Goal: Task Accomplishment & Management: Manage account settings

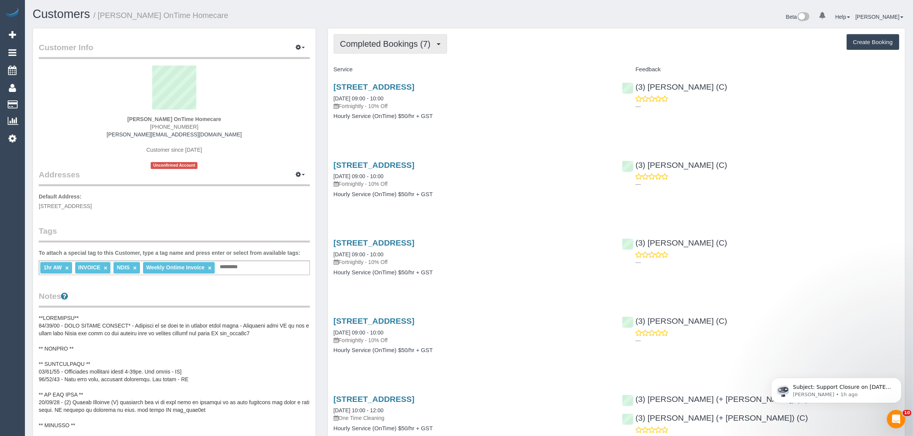
click at [397, 40] on span "Completed Bookings (7)" at bounding box center [387, 44] width 94 height 10
click at [382, 68] on link "Upcoming Bookings (12)" at bounding box center [374, 72] width 81 height 10
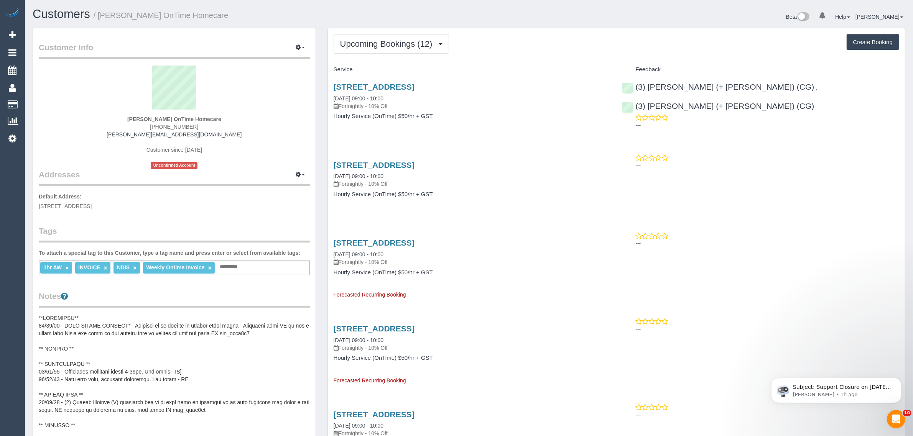
click at [182, 127] on span "(03) 9948 0874" at bounding box center [174, 127] width 48 height 6
copy div "(03) 9948 0874"
click at [361, 95] on link "27/08/2025 09:00 - 10:00" at bounding box center [359, 98] width 50 height 6
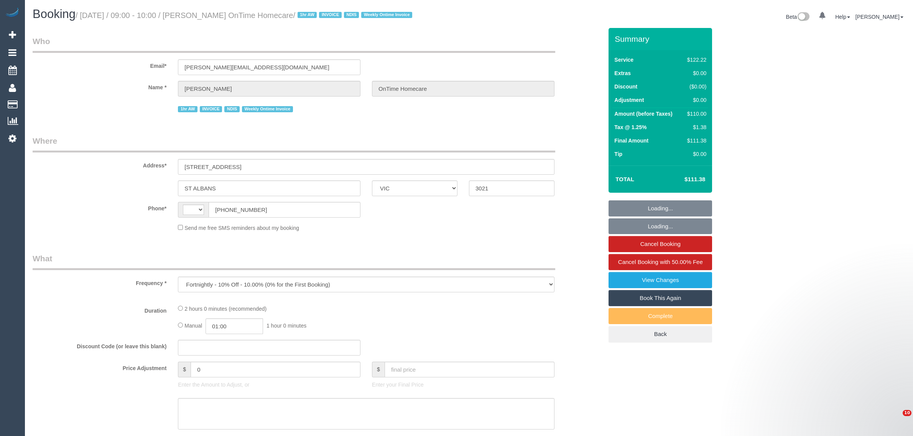
select select "VIC"
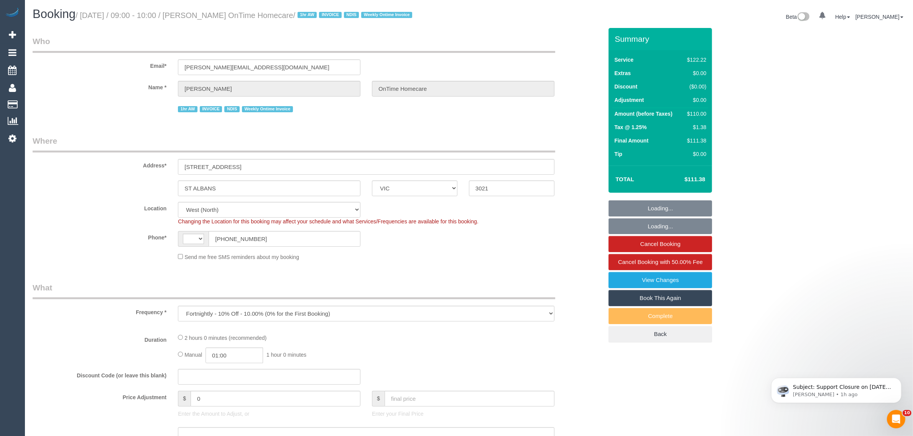
select select "object:587"
select select "string:AU"
select select "number:28"
select select "number:14"
select select "number:19"
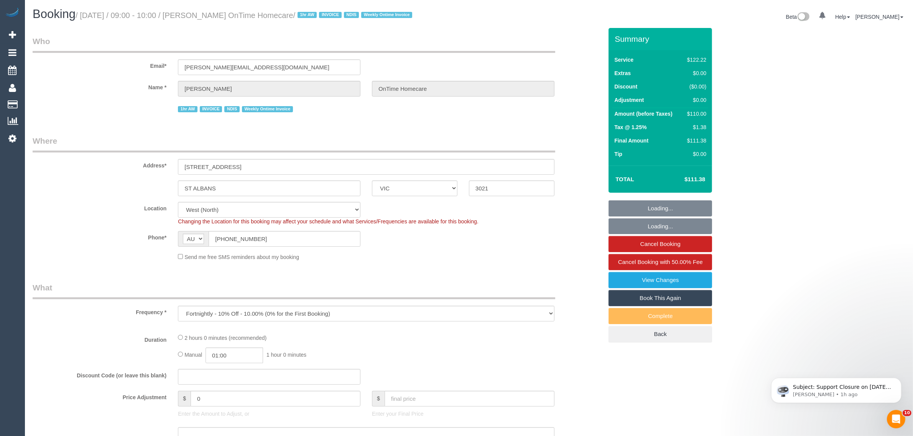
select select "number:25"
select select "number:35"
select select "number:11"
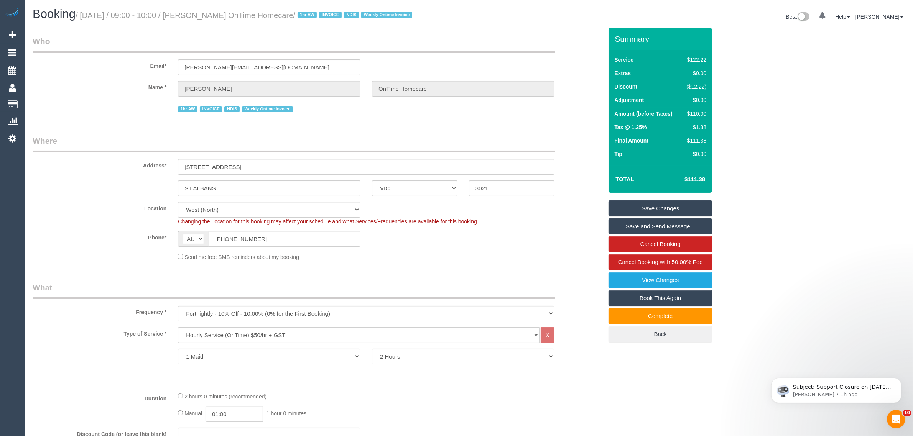
click at [466, 236] on div "Phone* AF AL DZ AD AO AI AQ AG AR AM AW AU AT AZ BS BH BD BB BY BE BZ BJ BM BT …" at bounding box center [318, 239] width 582 height 16
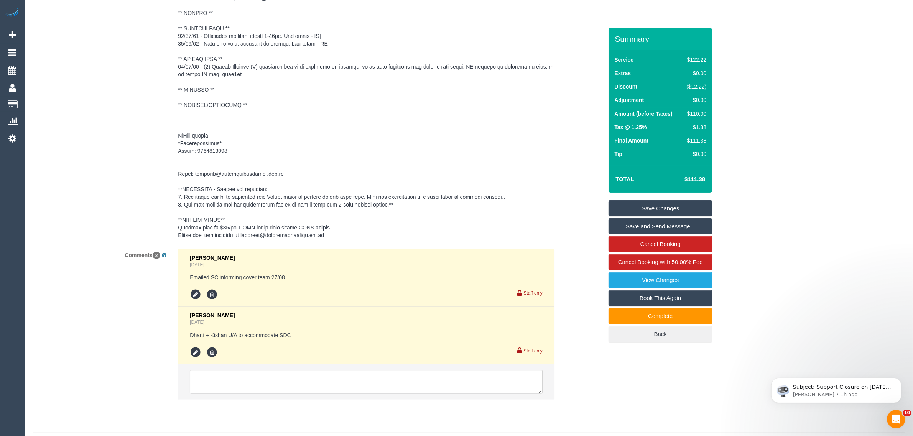
scroll to position [1204, 0]
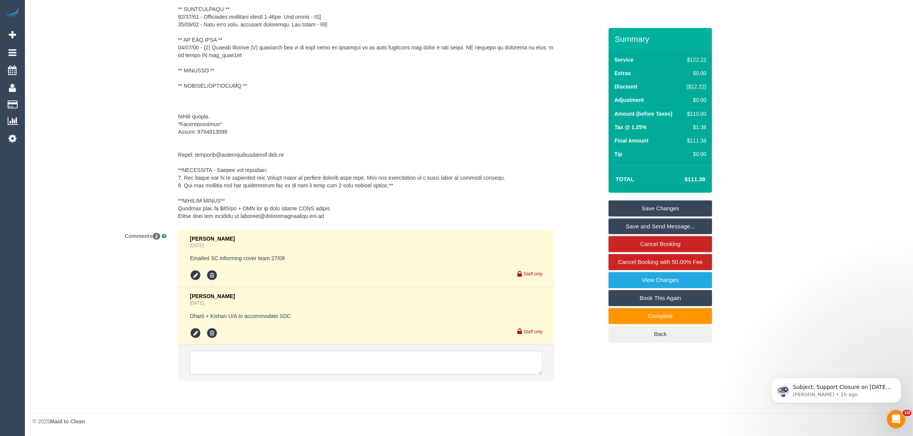
click at [383, 359] on textarea at bounding box center [366, 363] width 353 height 24
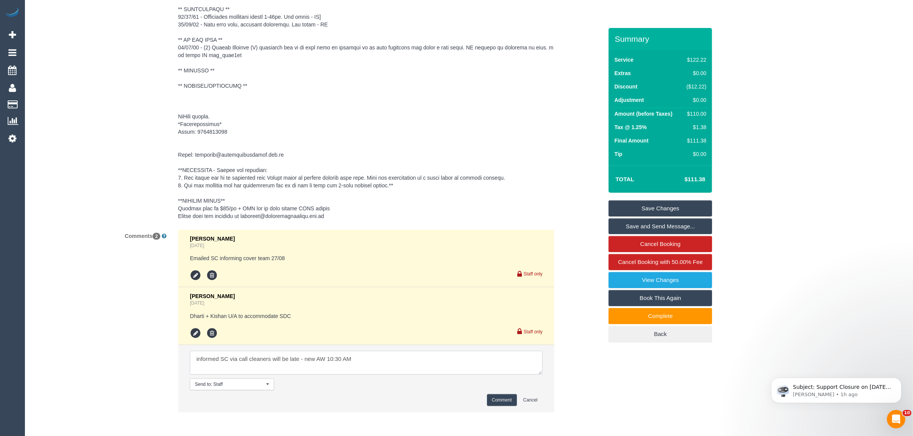
type textarea "informed SC via call cleaners will be late - new AW 10:30 AM"
click at [503, 399] on button "Comment" at bounding box center [502, 401] width 30 height 12
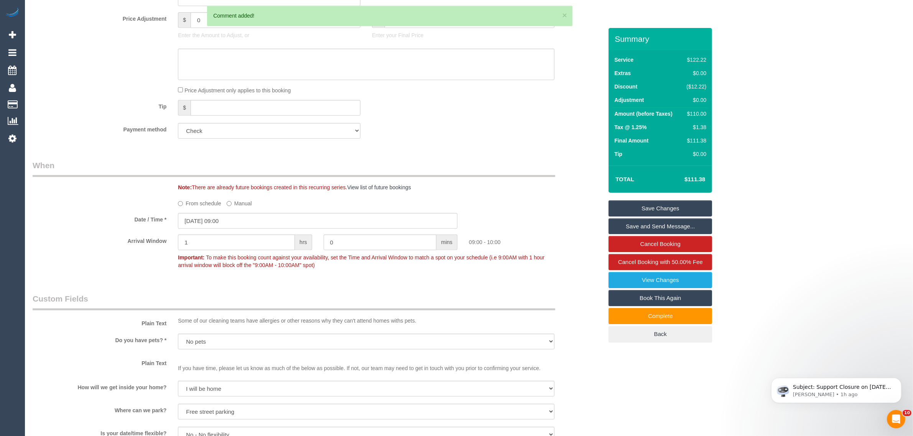
scroll to position [437, 0]
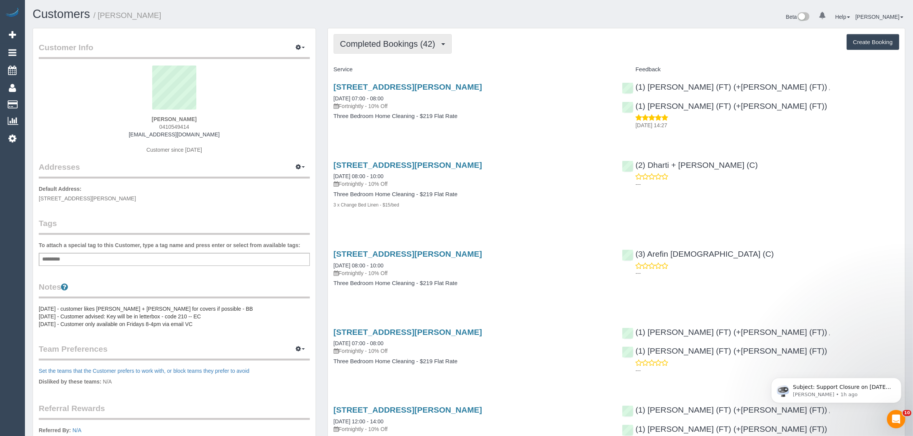
click at [415, 41] on span "Completed Bookings (42)" at bounding box center [389, 44] width 99 height 10
click at [387, 69] on link "Upcoming Bookings (13)" at bounding box center [375, 72] width 83 height 10
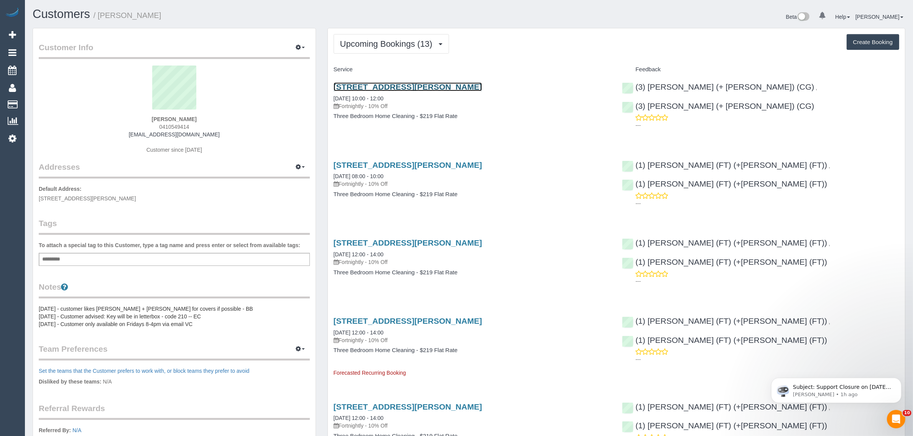
click at [369, 87] on link "[STREET_ADDRESS][PERSON_NAME]" at bounding box center [408, 86] width 148 height 9
click at [380, 41] on span "Upcoming Bookings (13)" at bounding box center [388, 44] width 96 height 10
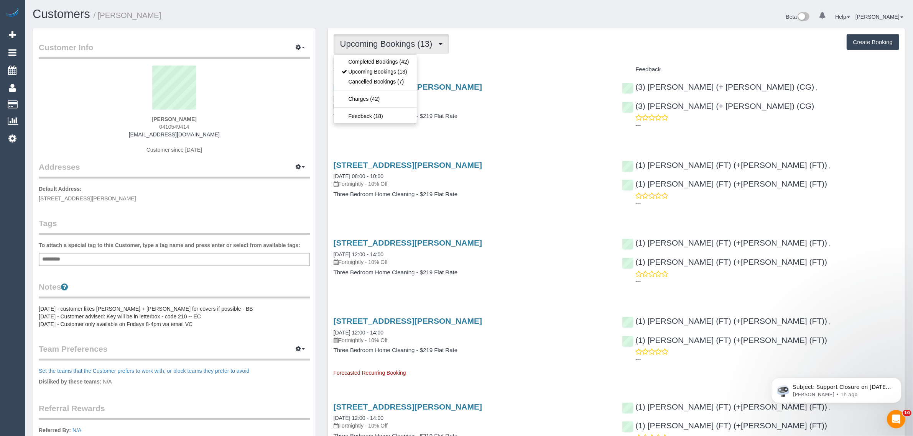
click at [380, 41] on span "Upcoming Bookings (13)" at bounding box center [388, 44] width 96 height 10
click at [393, 51] on button "Upcoming Bookings (13)" at bounding box center [391, 44] width 115 height 20
click at [386, 69] on link "Upcoming Bookings (13)" at bounding box center [375, 72] width 83 height 10
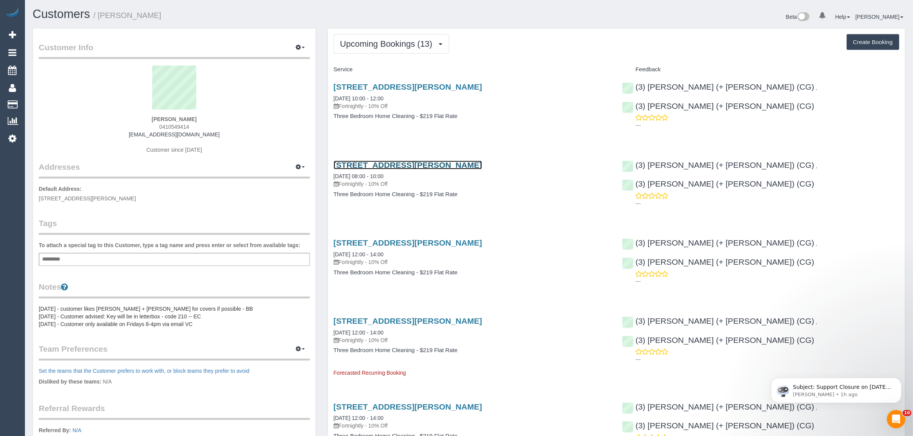
click at [362, 163] on link "119a Bradshaw Street, Essendon, VIC 3040" at bounding box center [408, 165] width 148 height 9
click at [379, 39] on span "Upcoming Bookings (13)" at bounding box center [388, 44] width 96 height 10
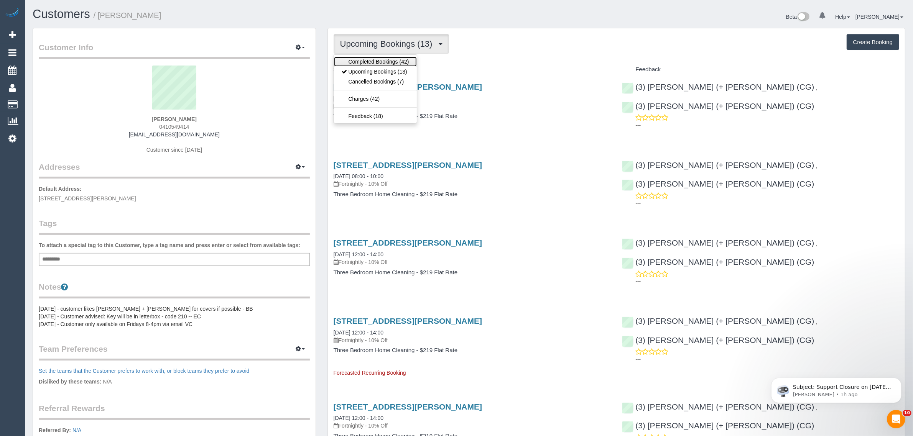
click at [375, 61] on link "Completed Bookings (42)" at bounding box center [375, 62] width 83 height 10
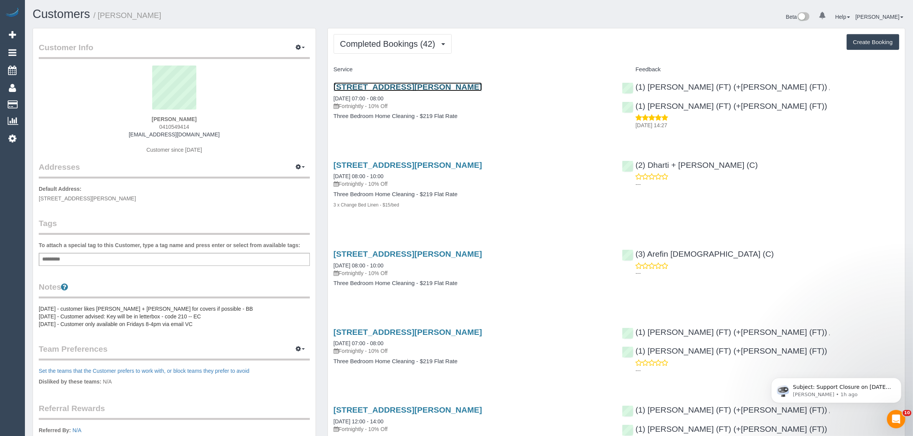
click at [376, 87] on link "119a Bradshaw Street, Essendon, VIC 3040" at bounding box center [408, 86] width 148 height 9
click at [387, 48] on button "Completed Bookings (42)" at bounding box center [393, 44] width 118 height 20
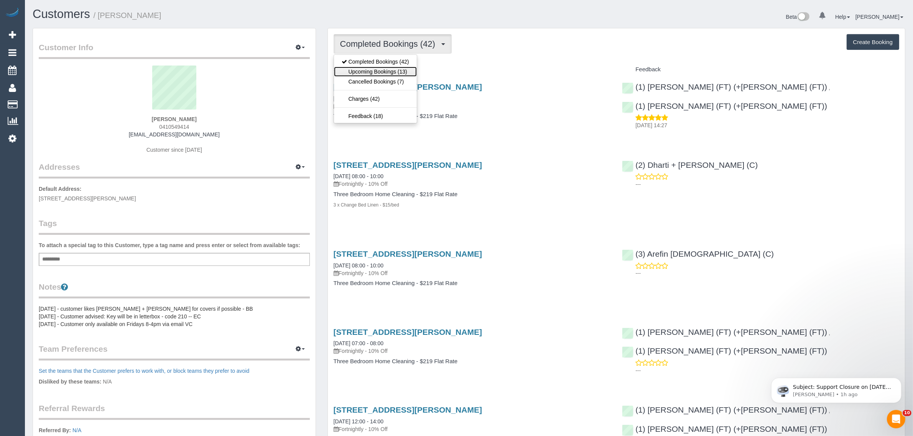
click at [376, 70] on link "Upcoming Bookings (13)" at bounding box center [375, 72] width 83 height 10
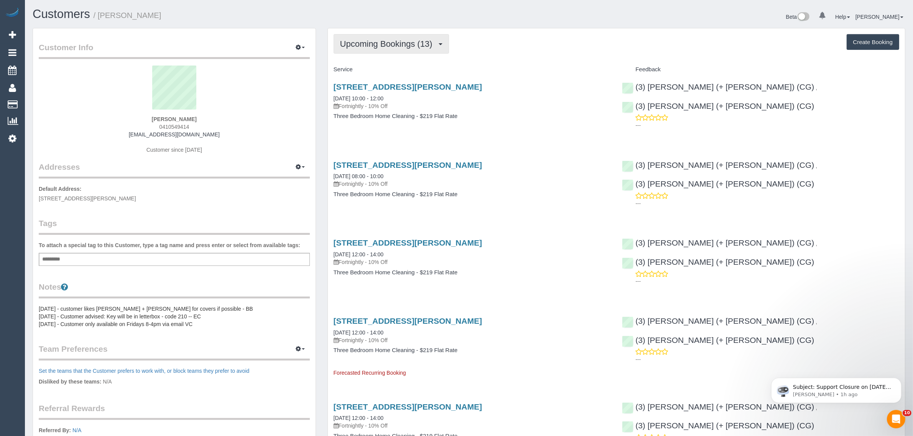
click at [415, 39] on span "Upcoming Bookings (13)" at bounding box center [388, 44] width 96 height 10
click at [382, 71] on link "Upcoming Bookings (13)" at bounding box center [375, 72] width 83 height 10
click at [384, 173] on link "18/09/2025 08:00 - 10:00" at bounding box center [359, 176] width 50 height 6
click at [402, 43] on span "Upcoming Bookings (13)" at bounding box center [388, 44] width 96 height 10
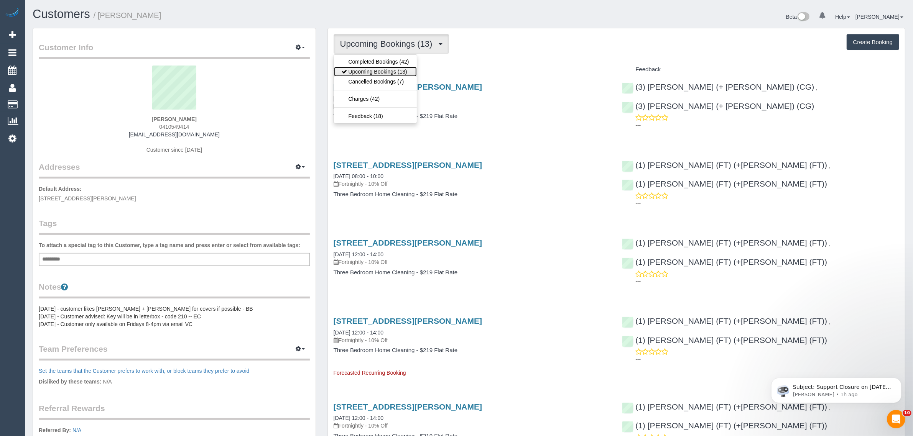
click at [388, 69] on link "Upcoming Bookings (13)" at bounding box center [375, 72] width 83 height 10
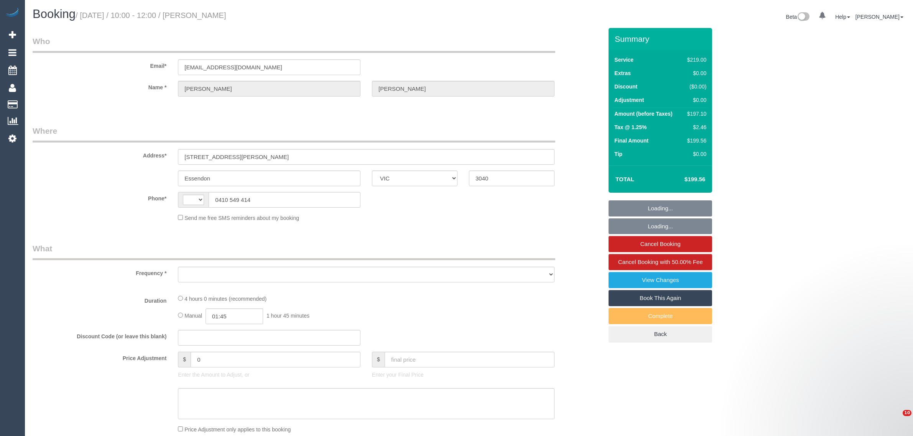
select select "VIC"
select select "string:stripe-pm_1OaW4e2GScqysDRVebSok6d0"
select select "string:AU"
select select "object:575"
select select "number:27"
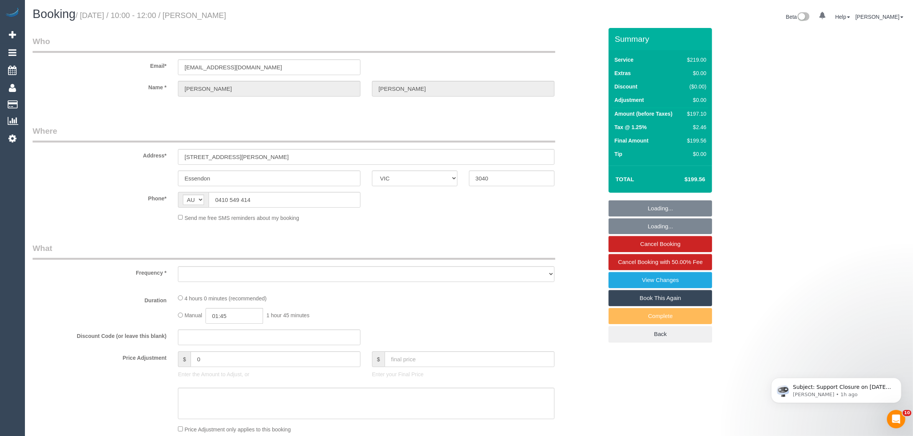
select select "number:14"
select select "number:19"
select select "number:24"
select select "number:34"
select select "number:11"
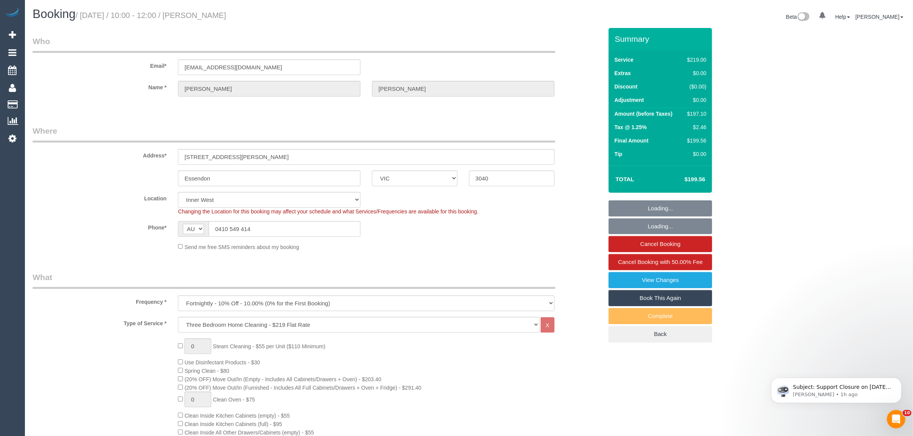
select select "object:1502"
select select "spot1"
click at [497, 250] on div "Send me free SMS reminders about my booking" at bounding box center [366, 247] width 388 height 8
click at [693, 114] on div "$197.10" at bounding box center [695, 114] width 23 height 8
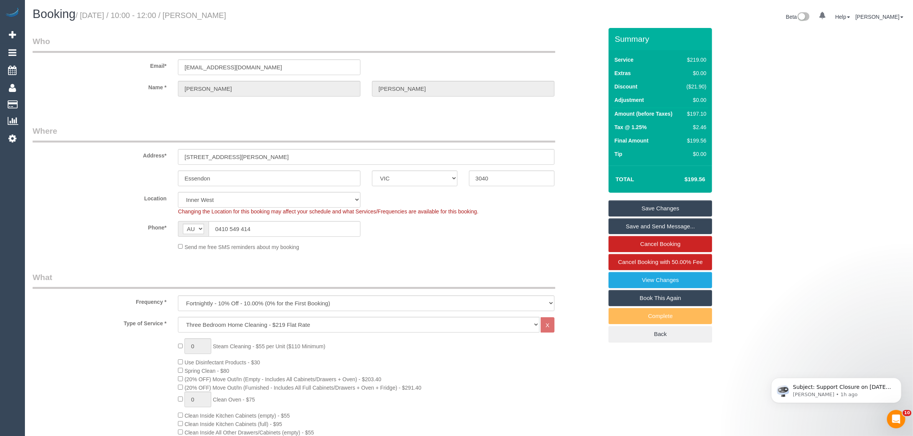
click at [693, 114] on div "$197.10" at bounding box center [695, 114] width 23 height 8
copy div "197.10"
drag, startPoint x: 79, startPoint y: 217, endPoint x: 144, endPoint y: 216, distance: 64.8
click at [79, 217] on sui-booking-location "Location Office City East (North) East (South) Inner East Inner North (East) In…" at bounding box center [318, 221] width 570 height 59
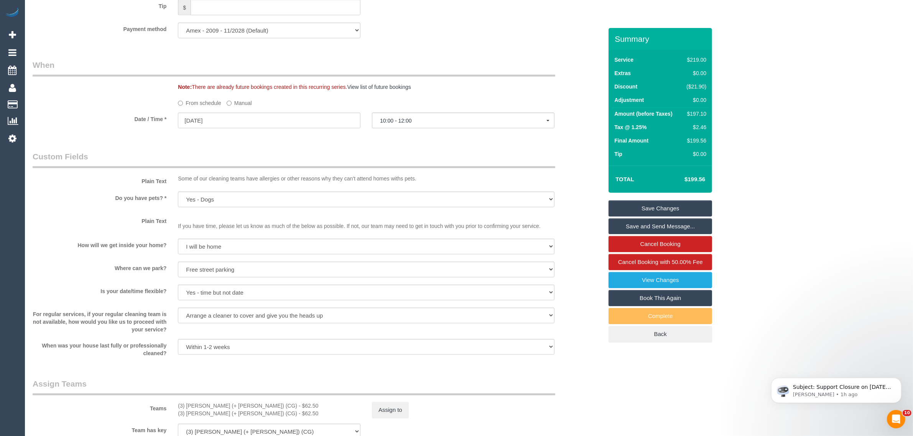
scroll to position [767, 0]
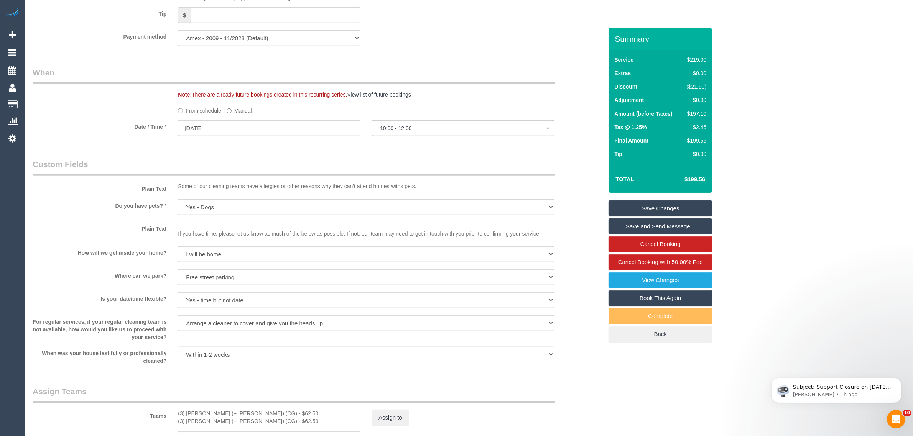
drag, startPoint x: 687, startPoint y: 114, endPoint x: 708, endPoint y: 112, distance: 20.5
click at [708, 112] on td "$197.10" at bounding box center [695, 115] width 27 height 14
copy div "$197.10"
click at [378, 378] on div "Who Email* taniacocco44@gmail.com Name * Tania Cocco Where Address* 119A Bradsh…" at bounding box center [318, 32] width 582 height 1543
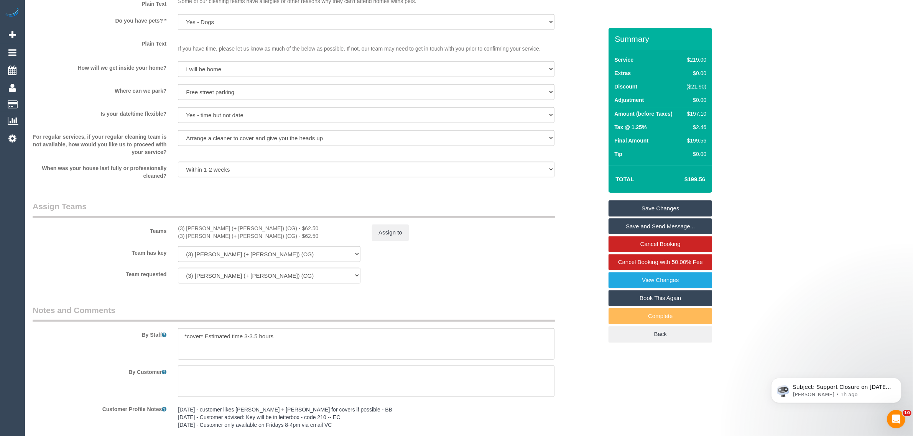
scroll to position [959, 0]
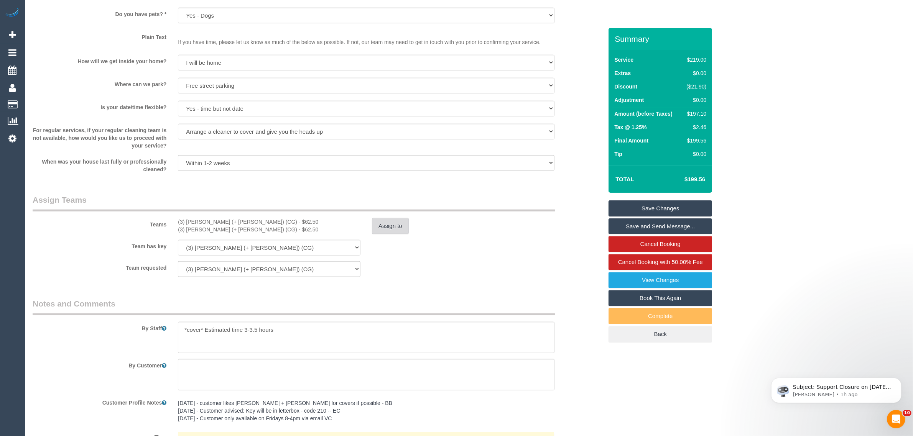
click at [396, 225] on button "Assign to" at bounding box center [390, 226] width 37 height 16
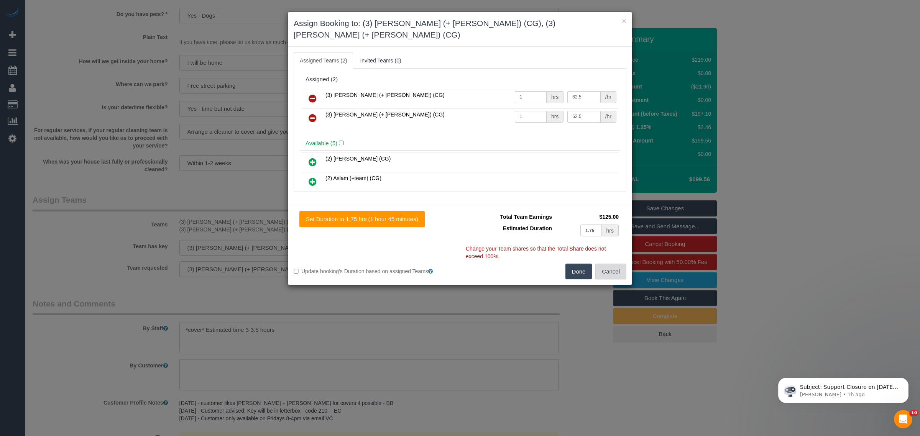
click at [606, 264] on button "Cancel" at bounding box center [611, 272] width 31 height 16
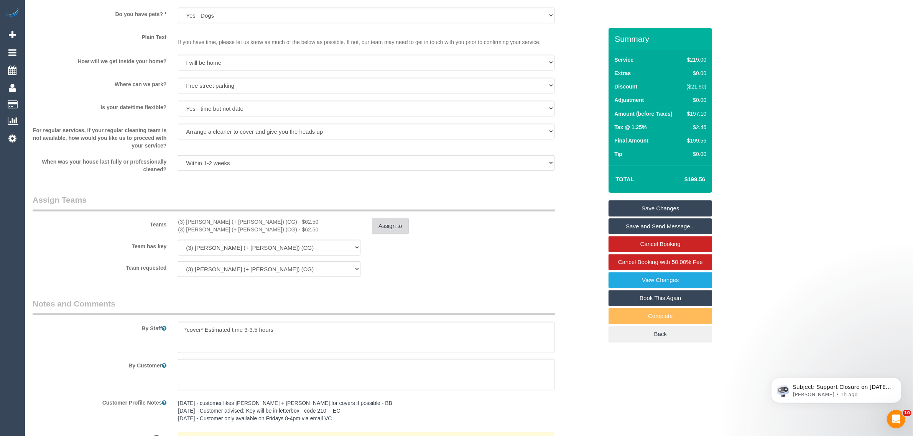
click at [387, 223] on button "Assign to" at bounding box center [390, 226] width 37 height 16
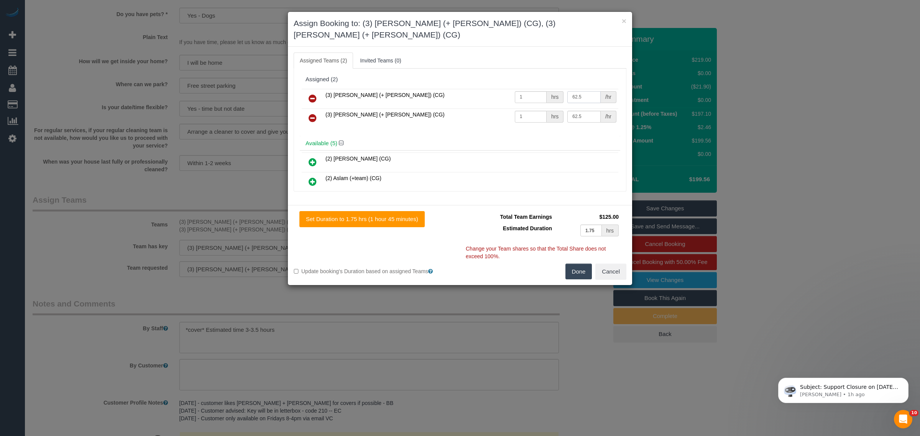
click at [581, 91] on input "62.5" at bounding box center [584, 97] width 33 height 12
drag, startPoint x: 581, startPoint y: 89, endPoint x: 557, endPoint y: 89, distance: 24.2
click at [557, 89] on tr "(3) Amninder (+ Sohail) (CG) 1 hrs 68.99 /hr" at bounding box center [460, 99] width 317 height 20
type input "68.99"
drag, startPoint x: 584, startPoint y: 108, endPoint x: 563, endPoint y: 107, distance: 21.5
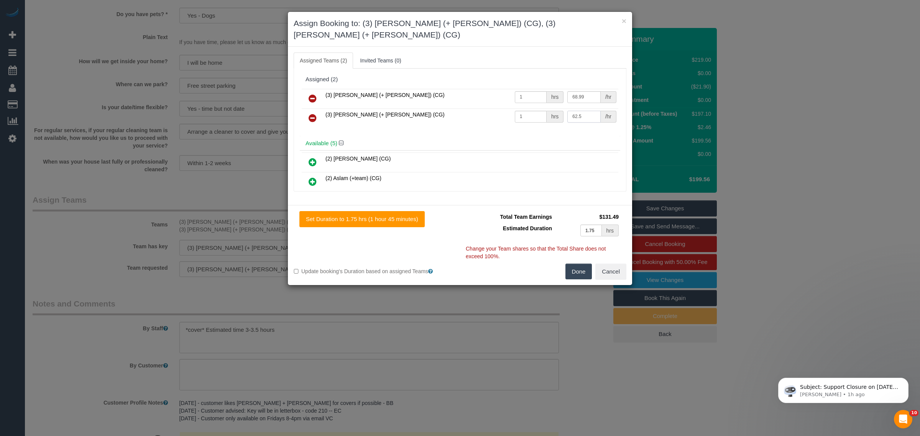
click at [568, 111] on input "62.5" at bounding box center [584, 117] width 33 height 12
paste input "8.99"
type input "68.99"
click at [568, 264] on button "Done" at bounding box center [579, 272] width 27 height 16
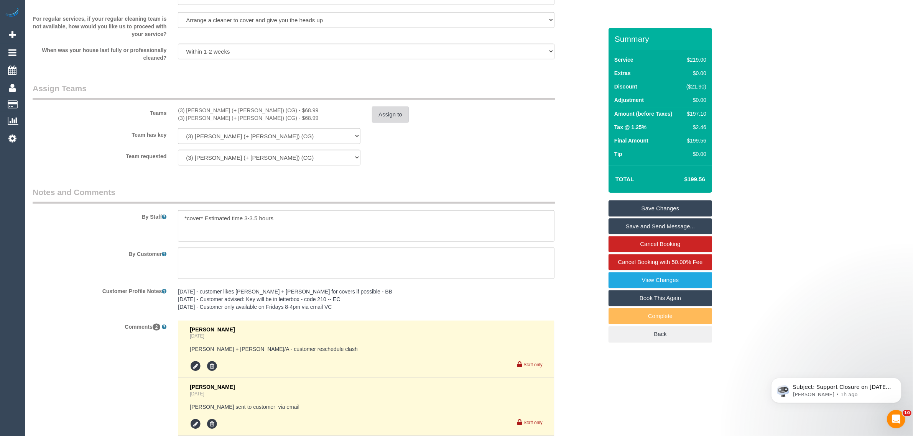
scroll to position [1161, 0]
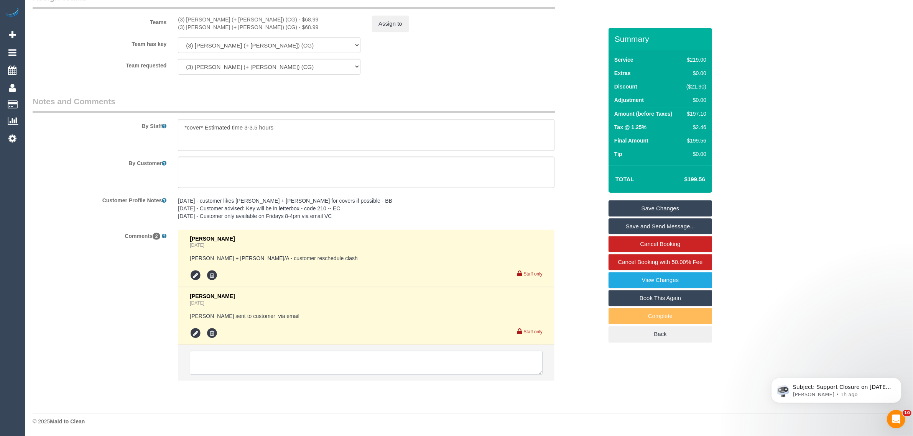
click at [379, 359] on textarea at bounding box center [366, 363] width 353 height 24
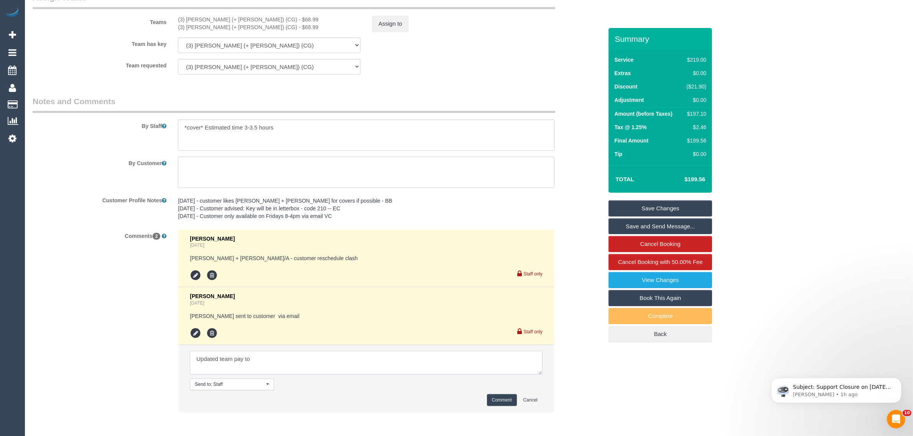
paste textarea "68.99"
type textarea "Updated team pay to $68.99 via txt - KA"
click at [492, 403] on button "Comment" at bounding box center [502, 401] width 30 height 12
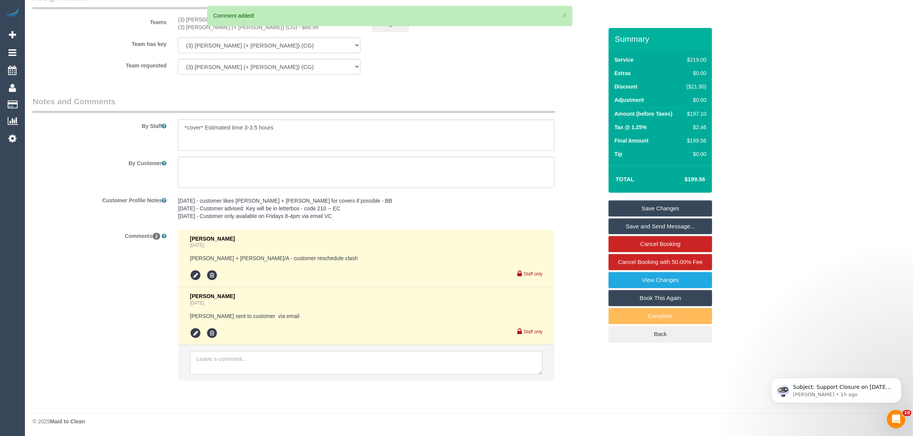
click at [646, 206] on link "Save Changes" at bounding box center [661, 209] width 104 height 16
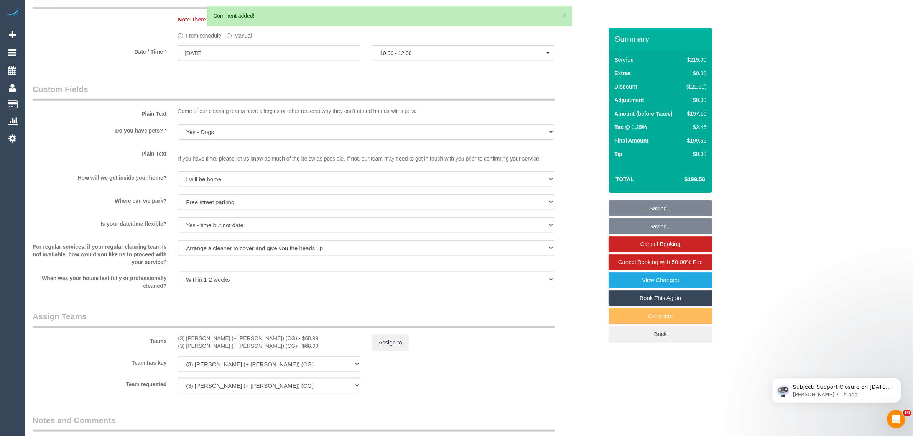
scroll to position [778, 0]
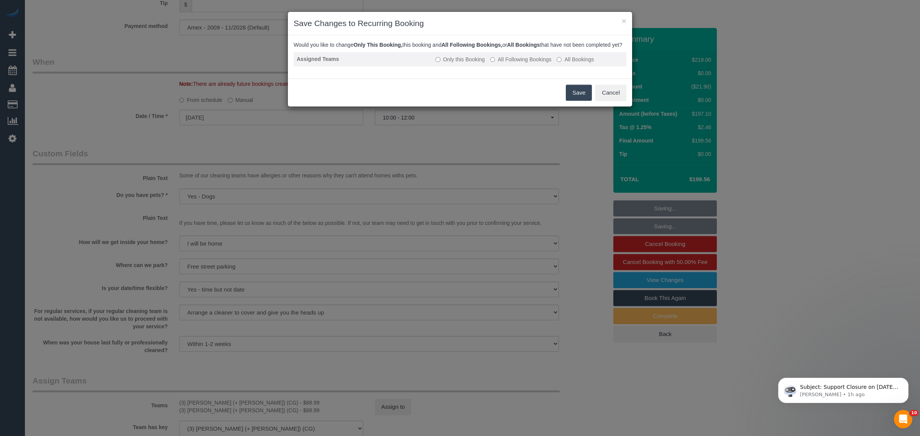
click at [528, 66] on td "Only this Booking All Following Bookings All Bookings" at bounding box center [530, 59] width 194 height 14
click at [507, 63] on label "All Following Bookings" at bounding box center [521, 60] width 61 height 8
click at [579, 98] on button "Save" at bounding box center [579, 93] width 26 height 16
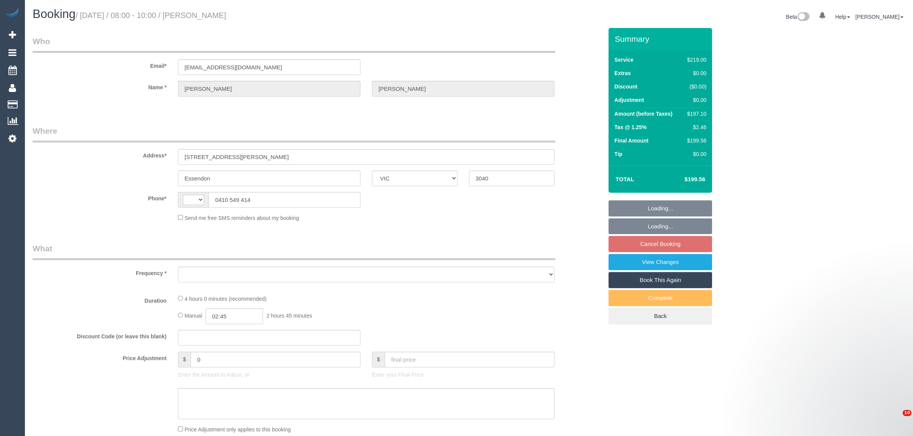
select select "VIC"
select select "object:287"
select select "string:stripe-pm_1OaW4e2GScqysDRVebSok6d0"
select select "number:27"
select select "number:14"
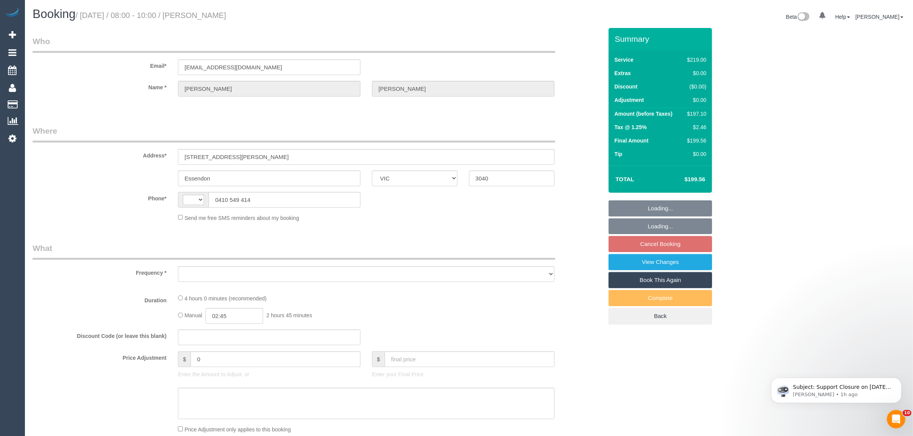
select select "number:19"
select select "number:24"
select select "number:34"
select select "number:11"
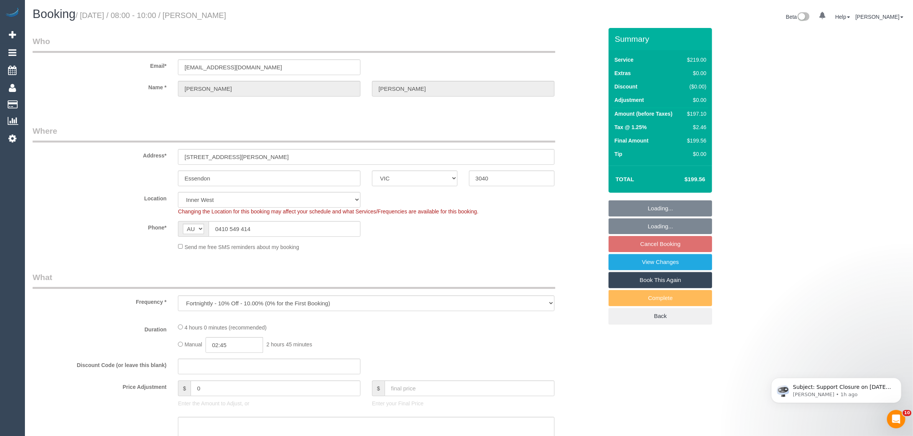
select select "string:AU"
select select "object:685"
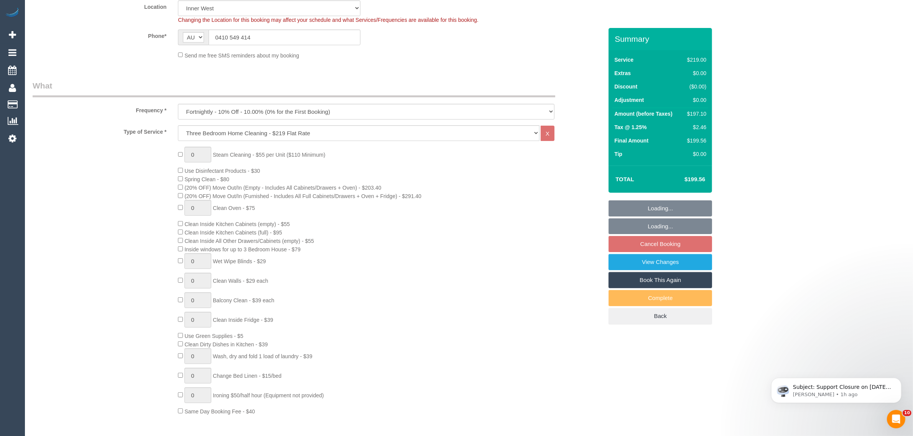
select select "spot2"
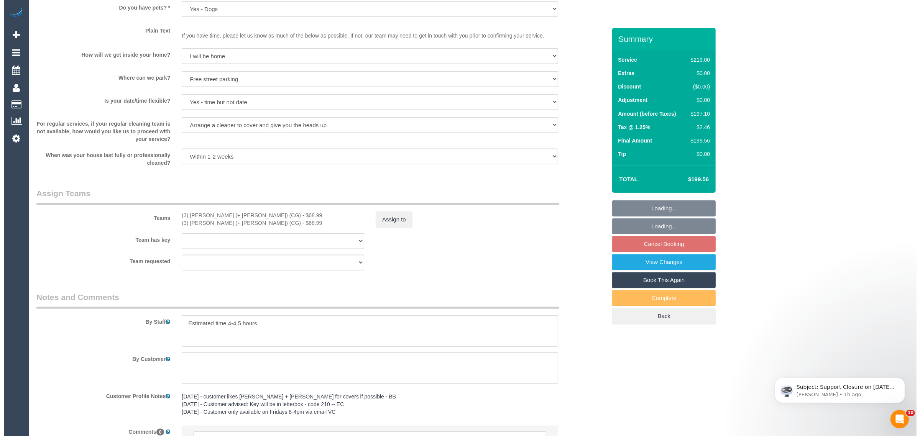
scroll to position [1046, 0]
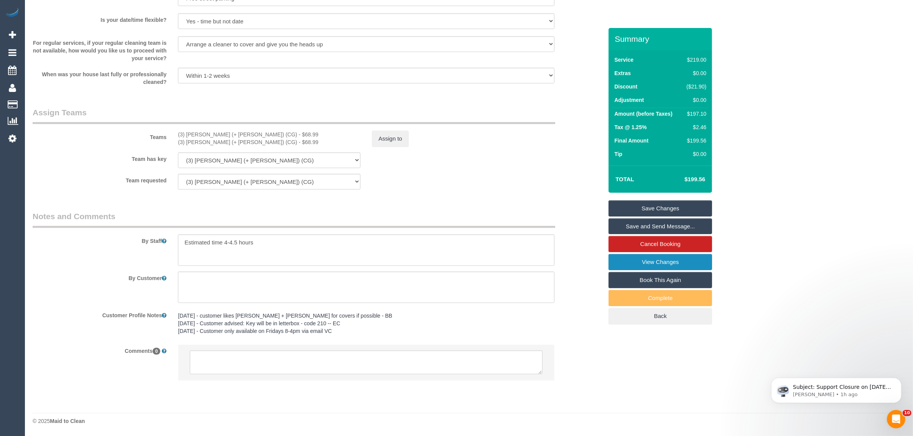
click at [670, 259] on link "View Changes" at bounding box center [661, 262] width 104 height 16
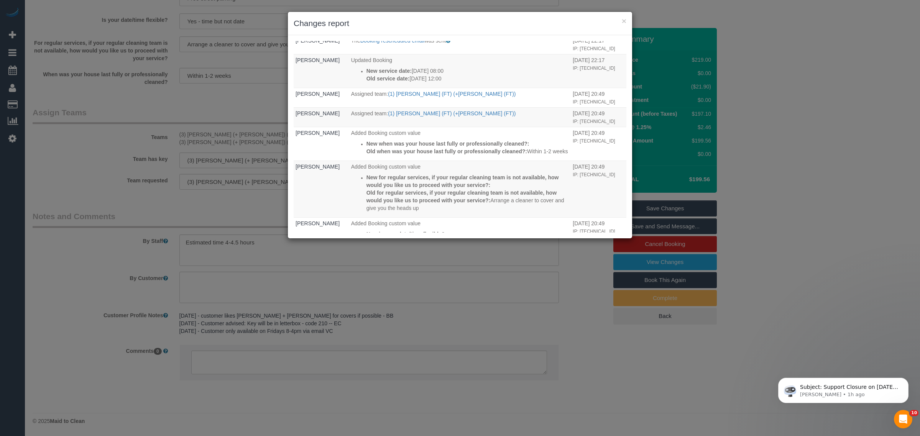
scroll to position [0, 0]
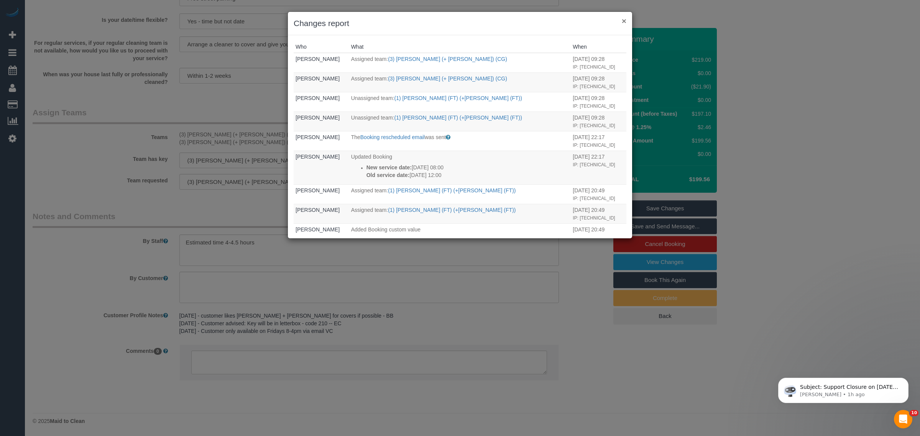
click at [625, 18] on button "×" at bounding box center [624, 21] width 5 height 8
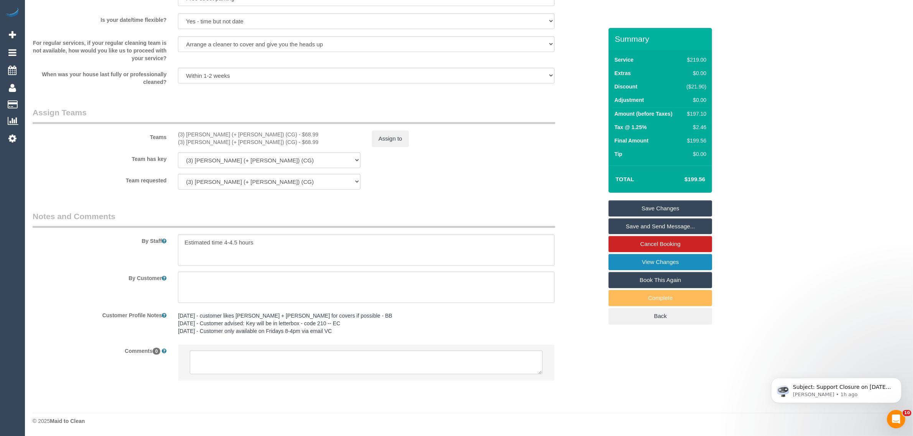
click at [639, 259] on link "View Changes" at bounding box center [661, 262] width 104 height 16
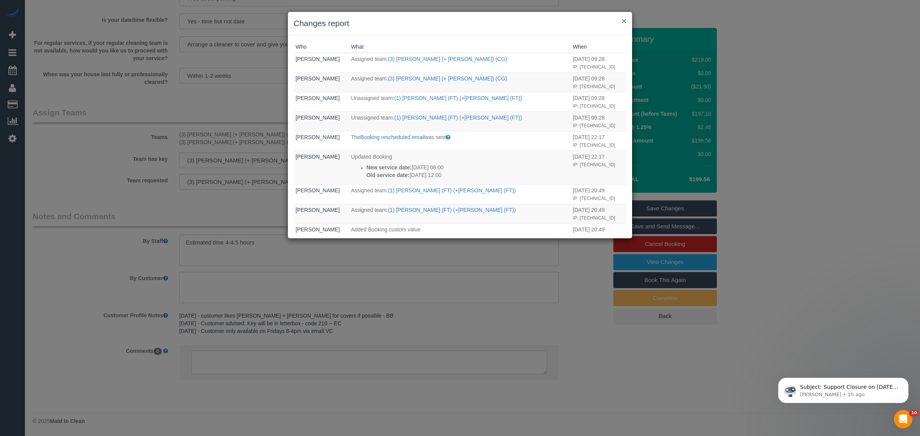
click at [624, 17] on button "×" at bounding box center [624, 21] width 5 height 8
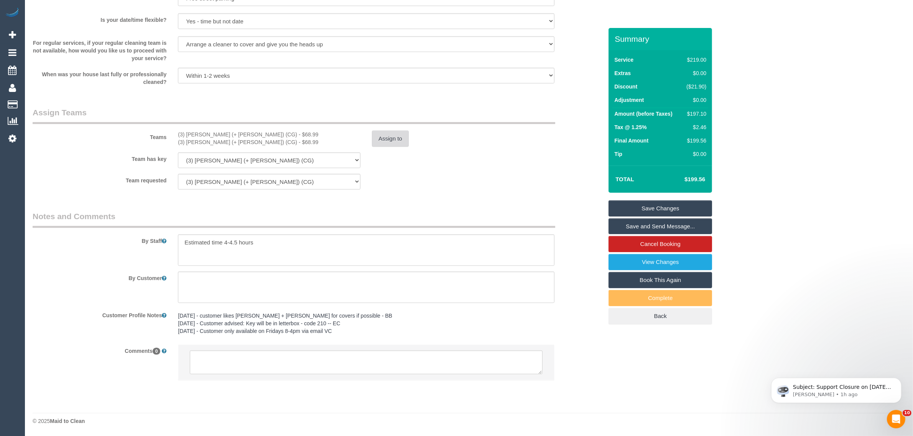
click at [388, 137] on button "Assign to" at bounding box center [390, 139] width 37 height 16
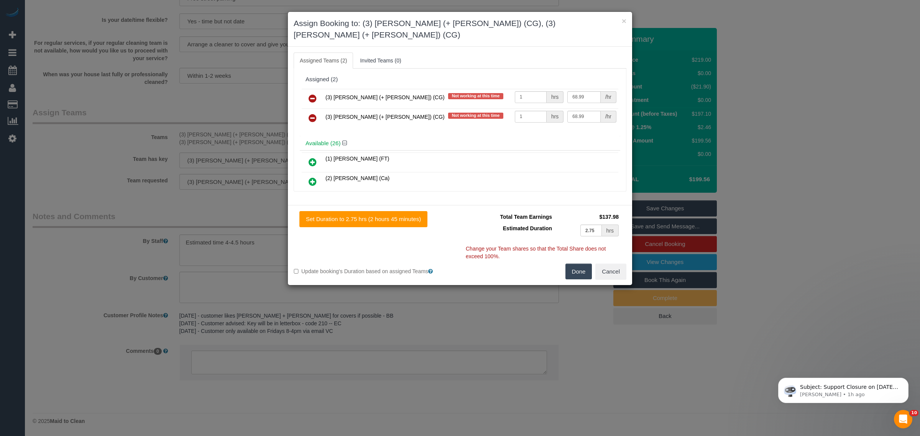
click at [315, 94] on icon at bounding box center [313, 98] width 8 height 9
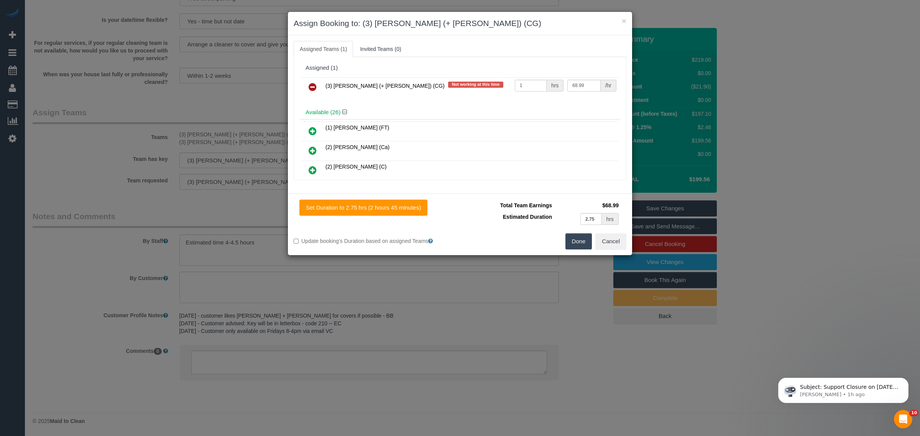
click at [315, 83] on icon at bounding box center [313, 86] width 8 height 9
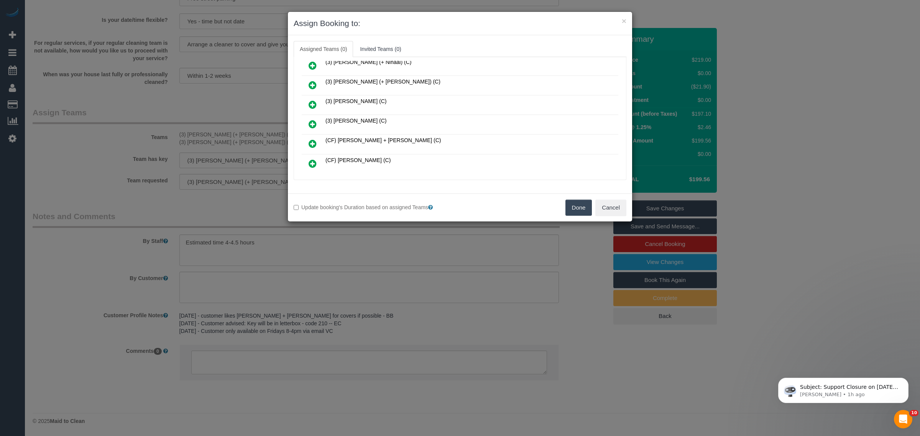
scroll to position [463, 0]
click at [353, 166] on icon at bounding box center [354, 169] width 5 height 6
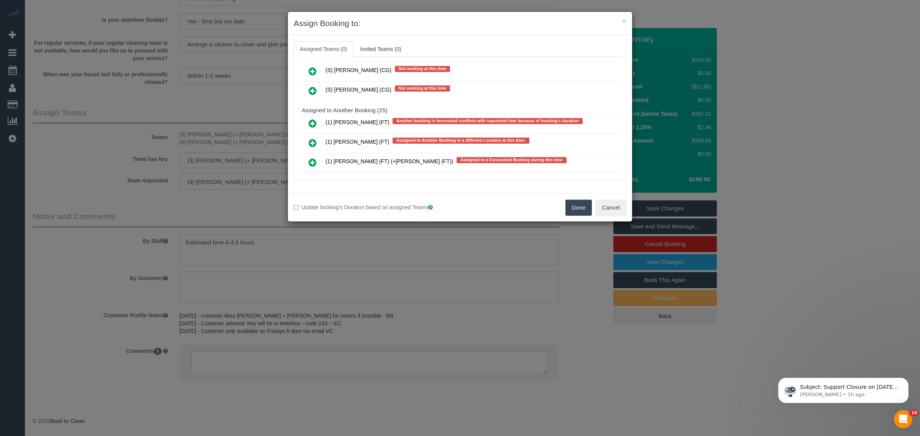
scroll to position [2149, 0]
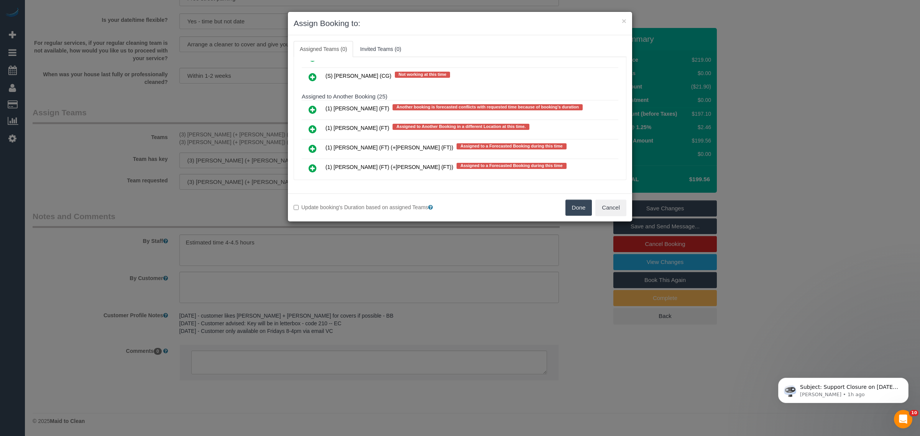
click at [316, 144] on icon at bounding box center [313, 148] width 8 height 9
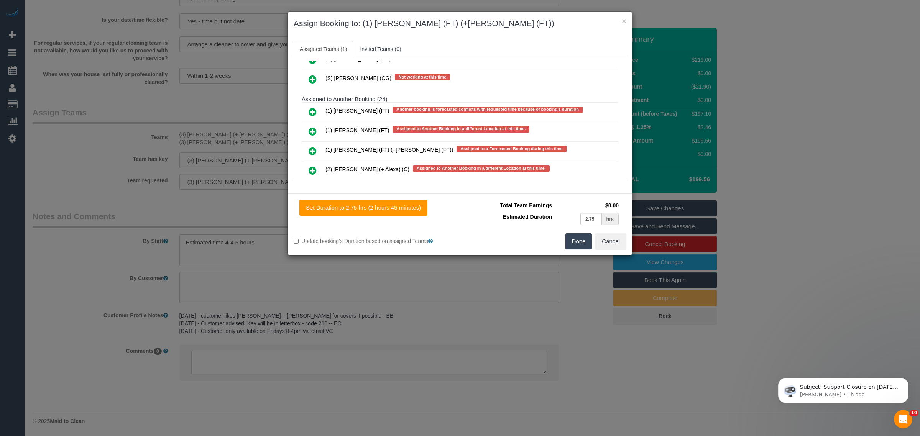
click at [315, 147] on icon at bounding box center [313, 151] width 8 height 9
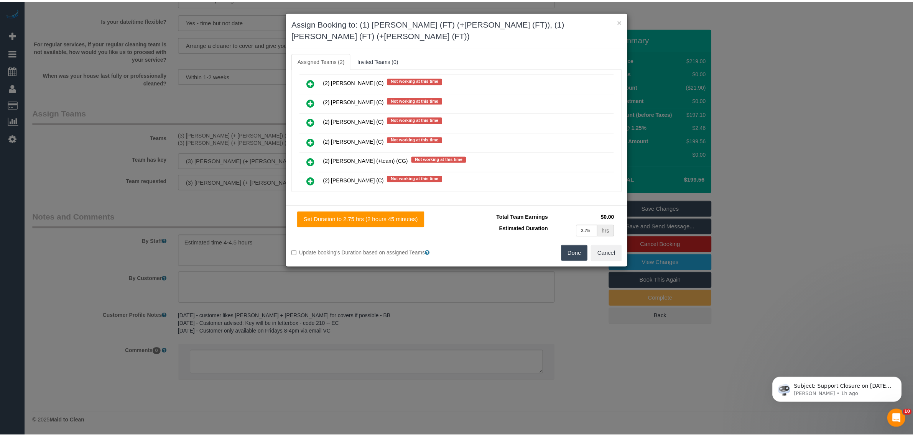
scroll to position [0, 0]
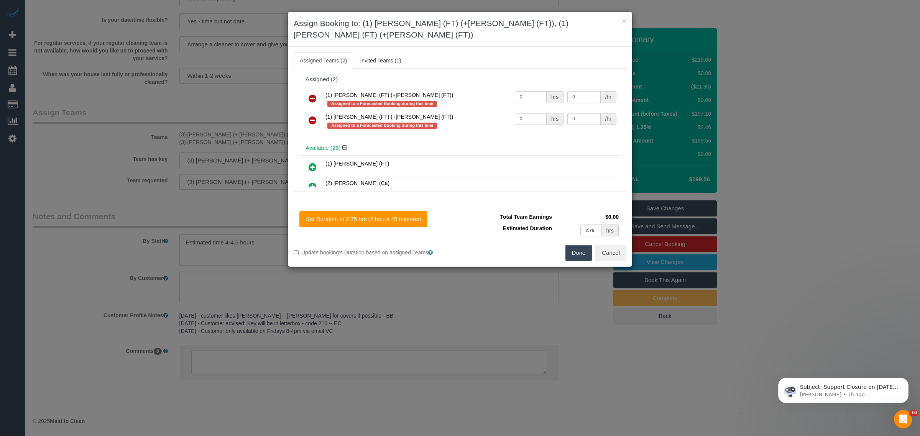
click at [572, 91] on input "0" at bounding box center [584, 97] width 33 height 12
click at [526, 91] on input "0" at bounding box center [531, 97] width 32 height 12
type input "1"
click at [587, 91] on input "0" at bounding box center [584, 97] width 33 height 12
drag, startPoint x: 587, startPoint y: 89, endPoint x: 560, endPoint y: 89, distance: 26.8
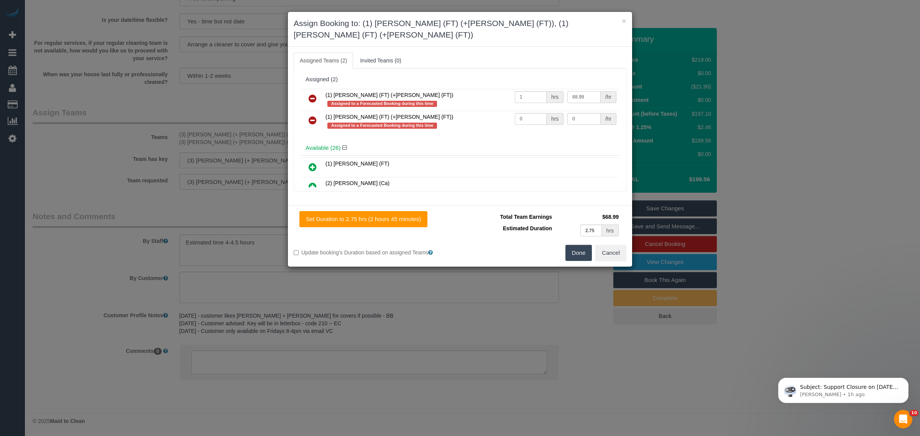
click at [566, 89] on td "68.99 /hr" at bounding box center [592, 100] width 53 height 22
type input "68.99"
click at [576, 113] on input "0" at bounding box center [584, 119] width 33 height 12
paste input "68.99"
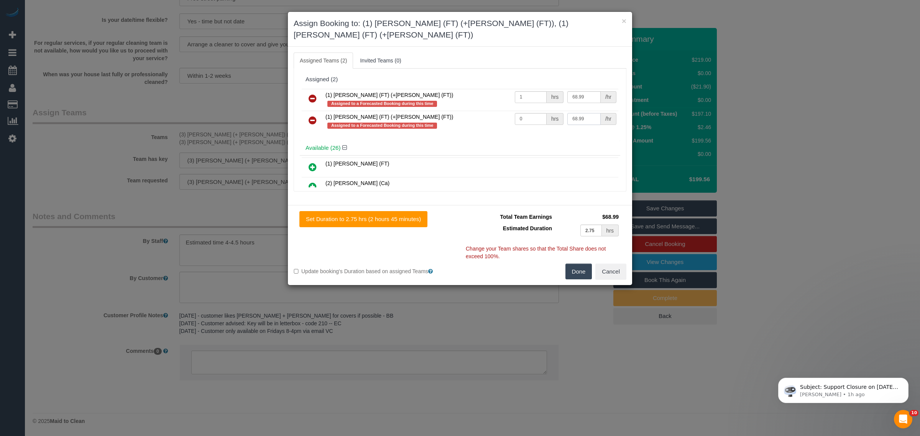
type input "68.99"
click at [538, 113] on input "0" at bounding box center [531, 119] width 32 height 12
type input "1"
click at [579, 264] on button "Done" at bounding box center [579, 272] width 27 height 16
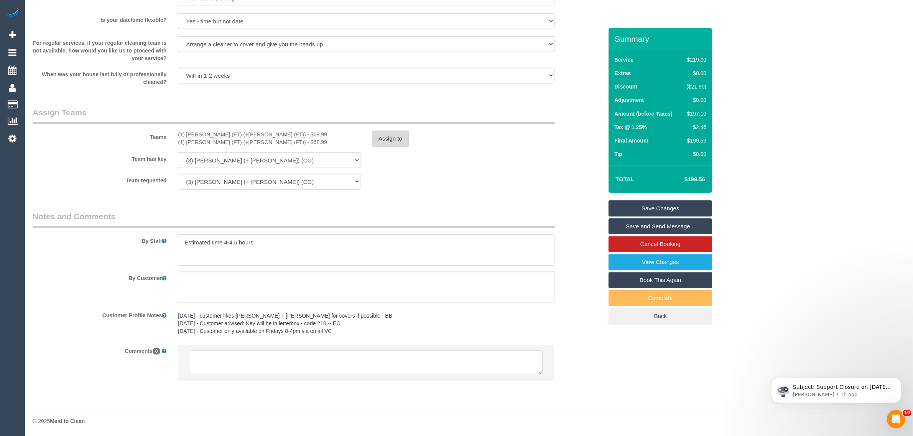
click at [395, 138] on button "Assign to" at bounding box center [390, 139] width 37 height 16
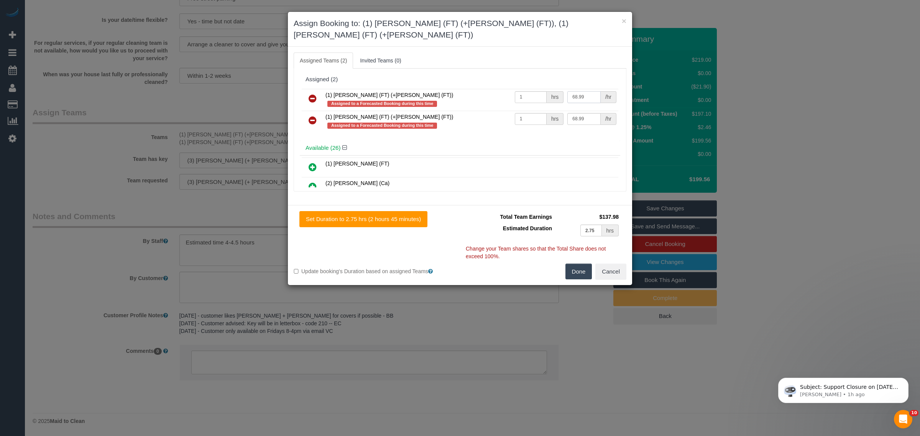
drag, startPoint x: 581, startPoint y: 87, endPoint x: 556, endPoint y: 82, distance: 25.8
click at [557, 89] on tr "(1) Tina (FT) (+Tony (FT)) Assigned to a Forecasted Booking during this time 1 …" at bounding box center [460, 100] width 317 height 22
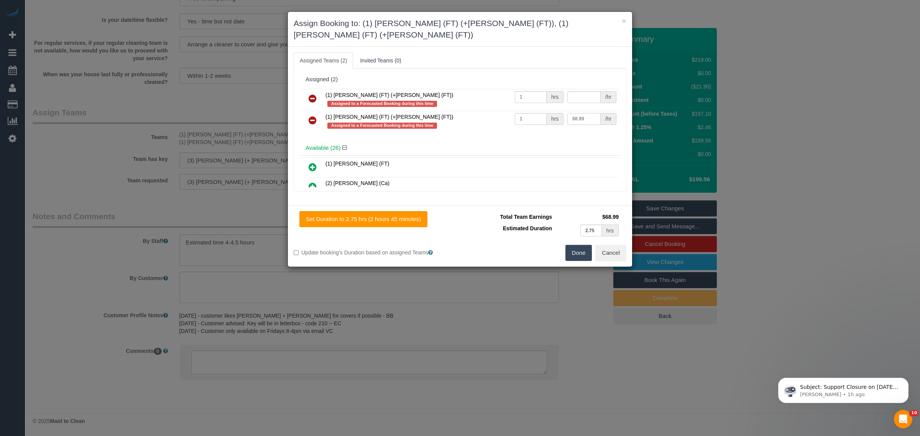
type input "0"
drag, startPoint x: 587, startPoint y: 108, endPoint x: 550, endPoint y: 101, distance: 37.5
click at [550, 111] on tr "(1) Tony (FT) (+Tina (FT)) Assigned to a Forecasted Booking during this time 1 …" at bounding box center [460, 122] width 317 height 22
type input "0"
click at [528, 91] on input "1" at bounding box center [531, 97] width 32 height 12
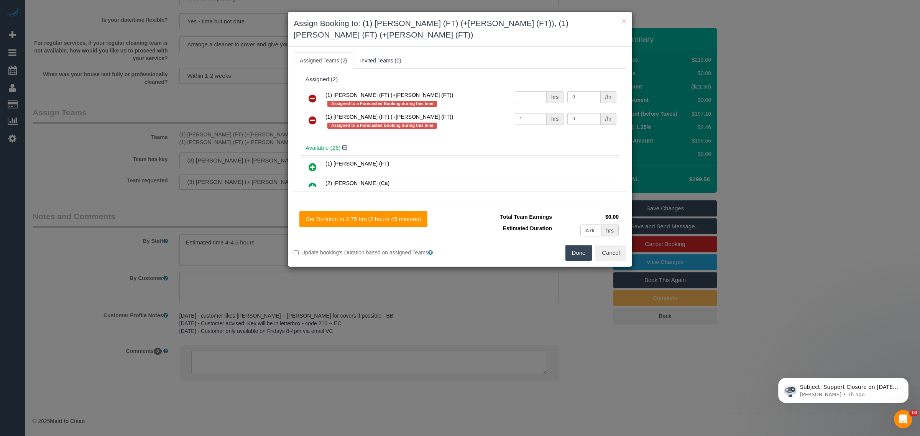
type input "0"
click at [522, 111] on td "1 hrs" at bounding box center [539, 122] width 53 height 22
click at [523, 113] on input "1" at bounding box center [531, 119] width 32 height 12
type input "0"
click at [578, 245] on button "Done" at bounding box center [579, 253] width 27 height 16
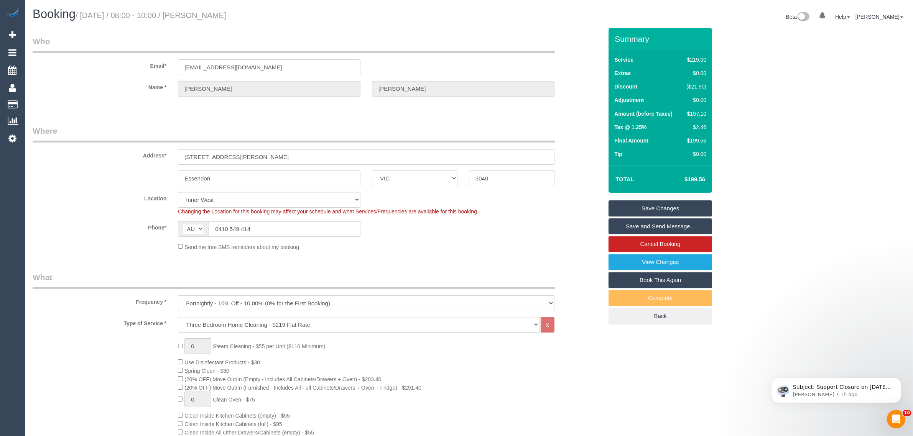
click at [635, 202] on link "Save Changes" at bounding box center [661, 209] width 104 height 16
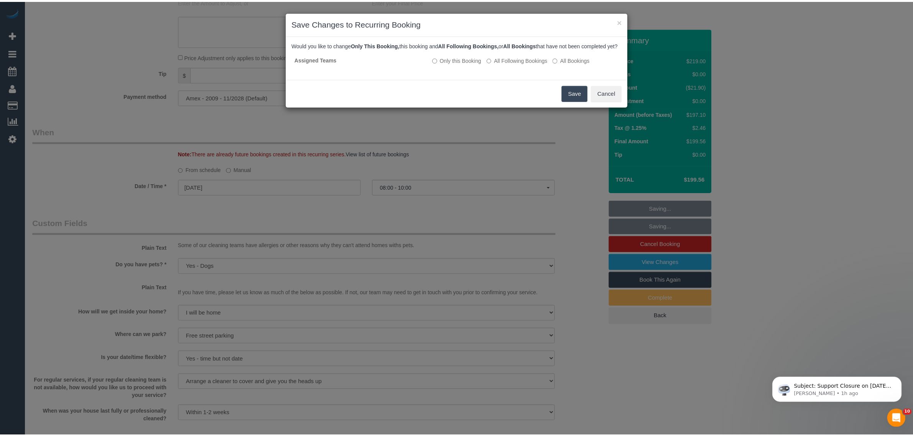
scroll to position [663, 0]
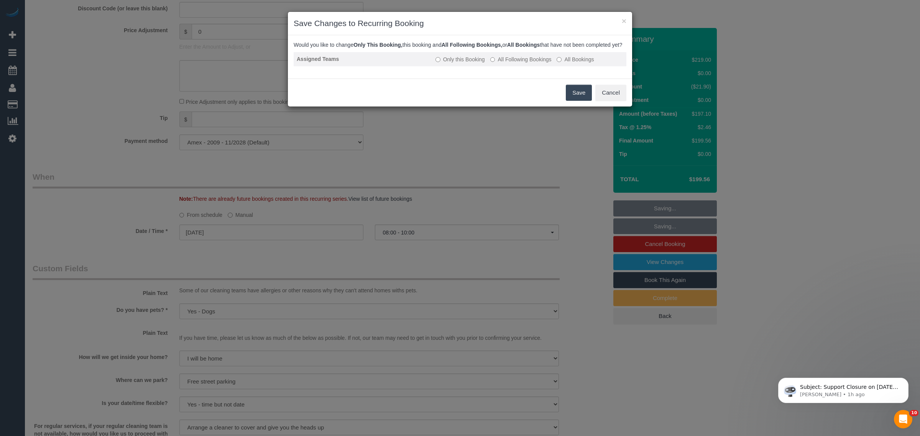
click at [518, 63] on label "All Following Bookings" at bounding box center [521, 60] width 61 height 8
click at [572, 101] on button "Save" at bounding box center [579, 93] width 26 height 16
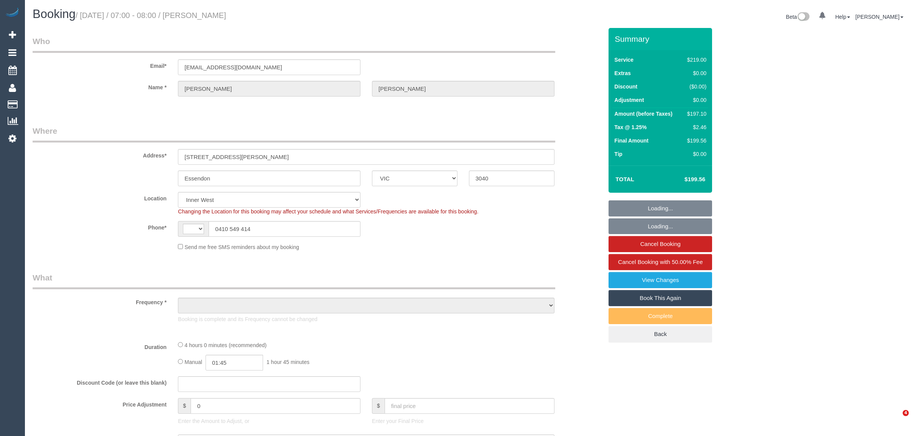
select select "VIC"
select select "string:AU"
select select "number:27"
select select "number:14"
select select "number:19"
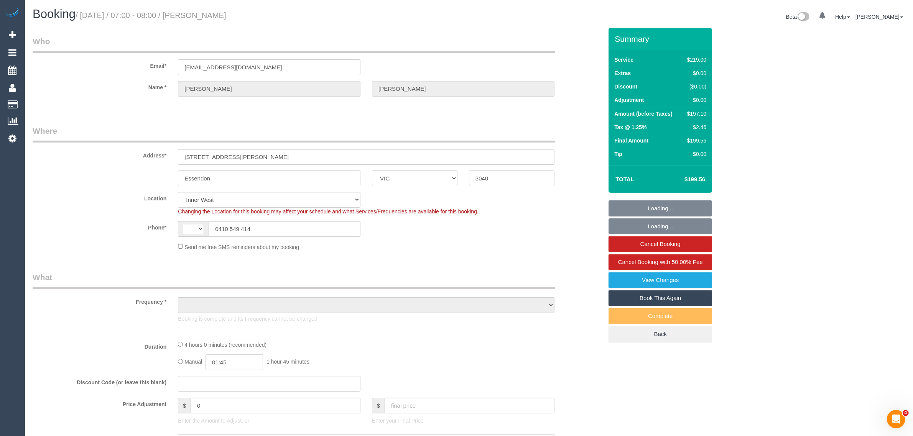
select select "number:24"
select select "number:34"
select select "number:11"
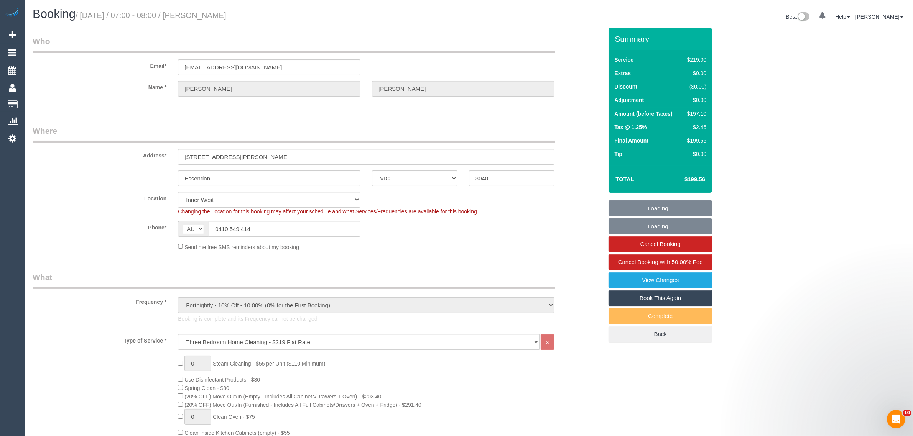
select select "object:1512"
select select "string:stripe-pm_1OaW4e2GScqysDRVebSok6d0"
select select "spot1"
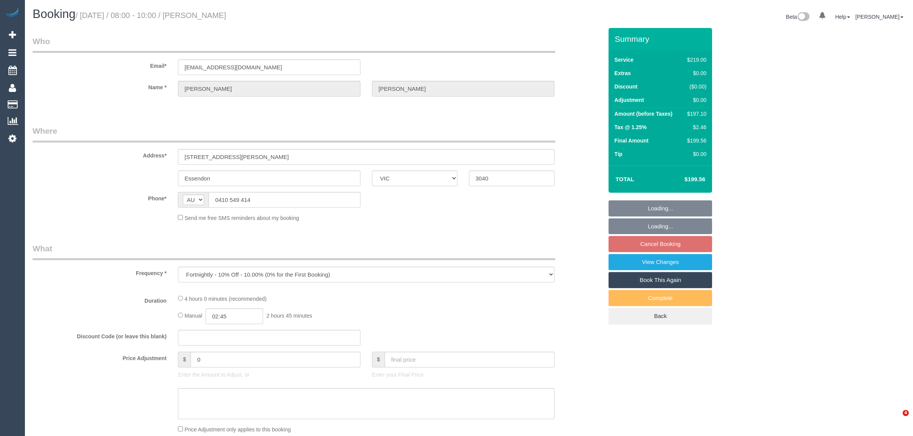
select select "VIC"
select select "string:stripe-pm_1OaW4e2GScqysDRVebSok6d0"
select select "number:27"
select select "number:14"
select select "number:19"
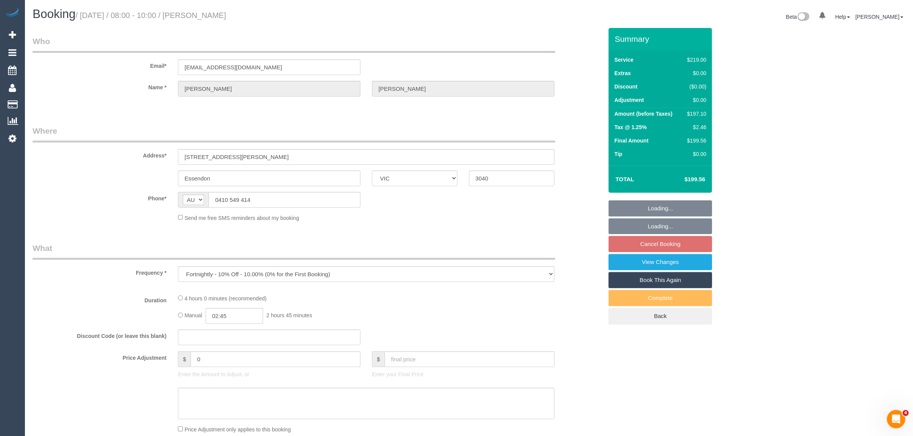
select select "number:24"
select select "number:34"
select select "number:11"
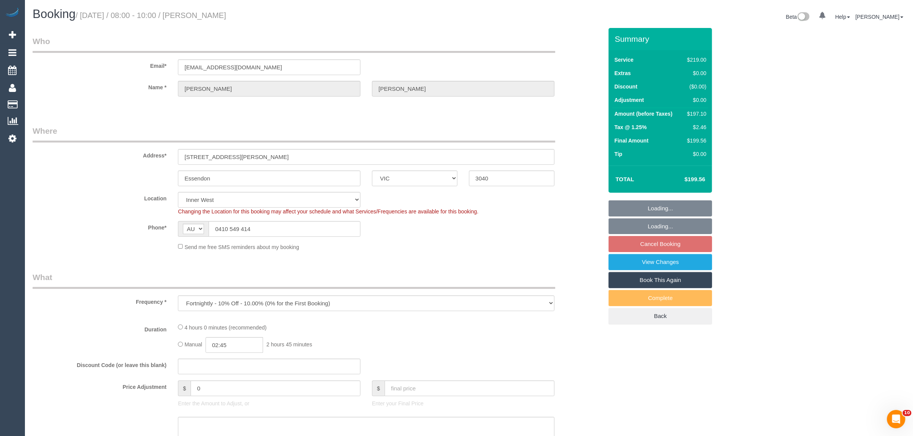
select select "object:685"
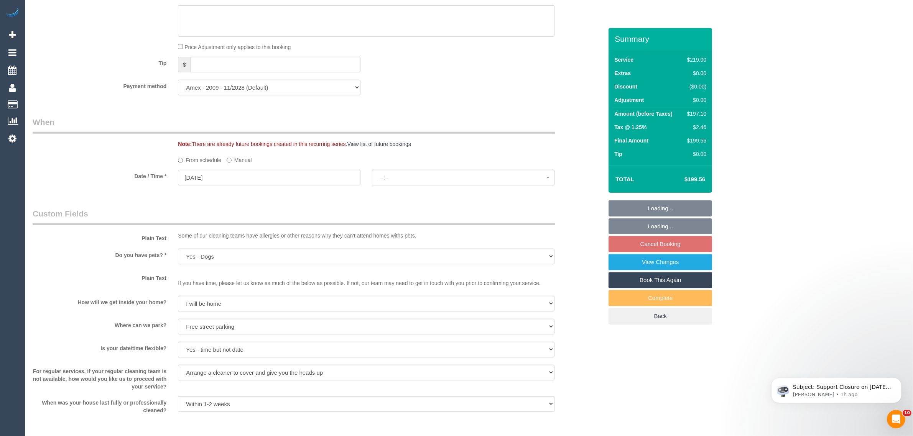
select select "spot2"
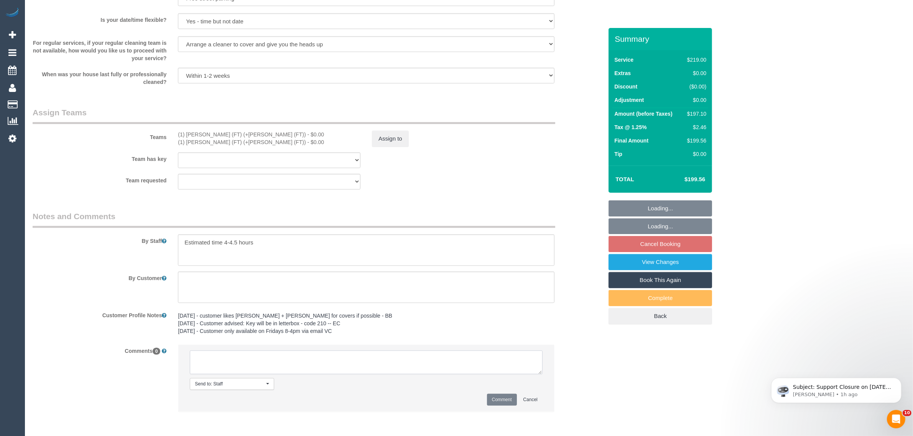
click at [411, 363] on textarea at bounding box center [366, 363] width 353 height 24
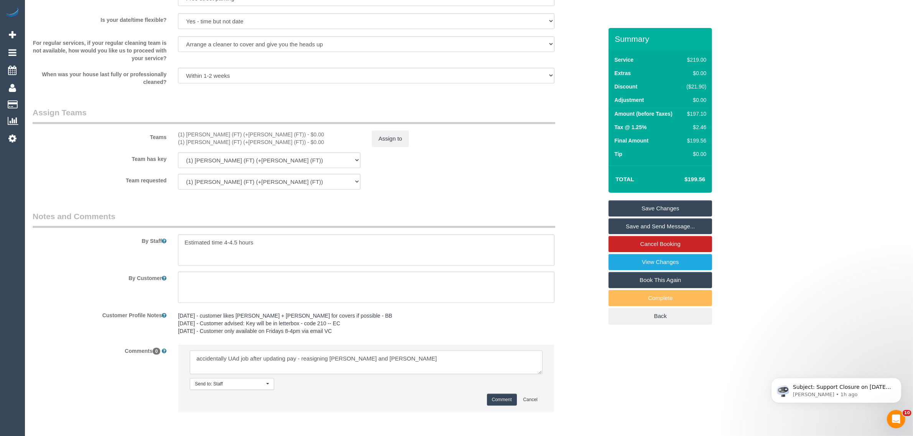
click at [312, 359] on textarea at bounding box center [366, 363] width 353 height 24
type textarea "accidentally UAd job after updating pay - reassigning [PERSON_NAME] and [PERSON…"
click at [489, 398] on button "Comment" at bounding box center [502, 400] width 30 height 12
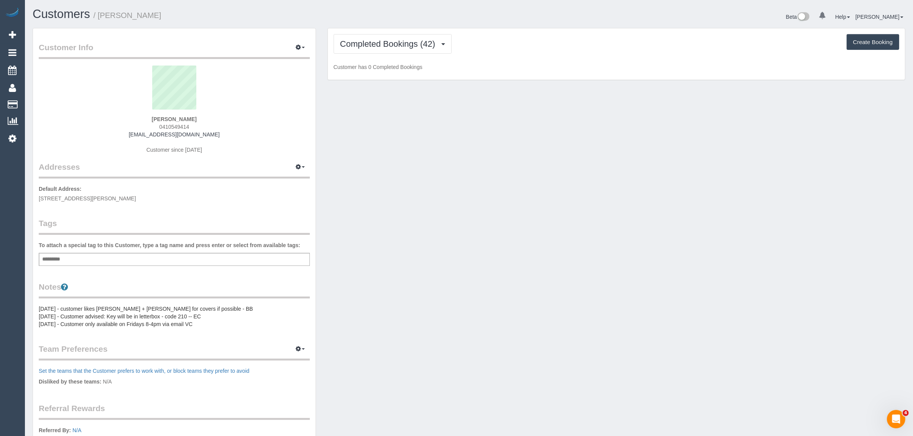
click at [376, 28] on div "Completed Bookings (42) Completed Bookings (42) Upcoming Bookings (13) Cancelle…" at bounding box center [617, 54] width 578 height 53
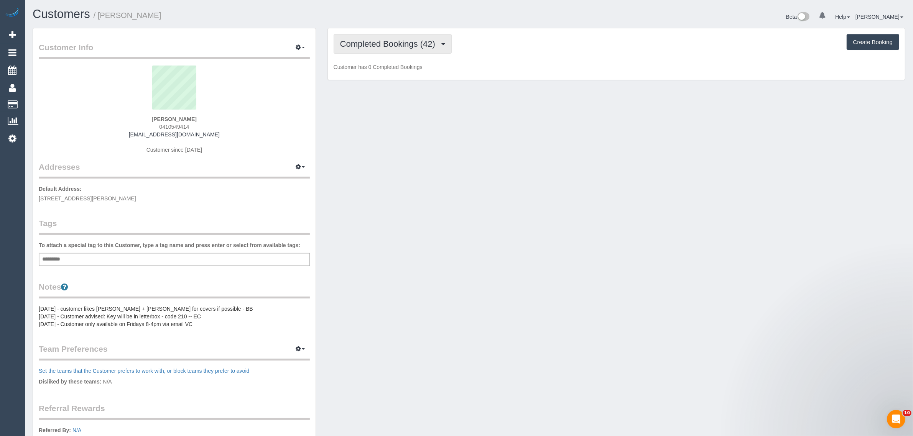
click at [374, 38] on button "Completed Bookings (42)" at bounding box center [393, 44] width 118 height 20
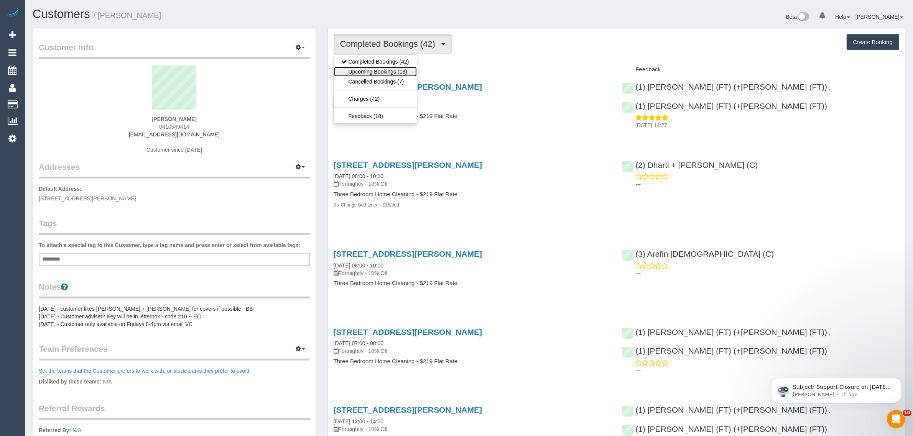
click at [379, 71] on link "Upcoming Bookings (13)" at bounding box center [375, 72] width 83 height 10
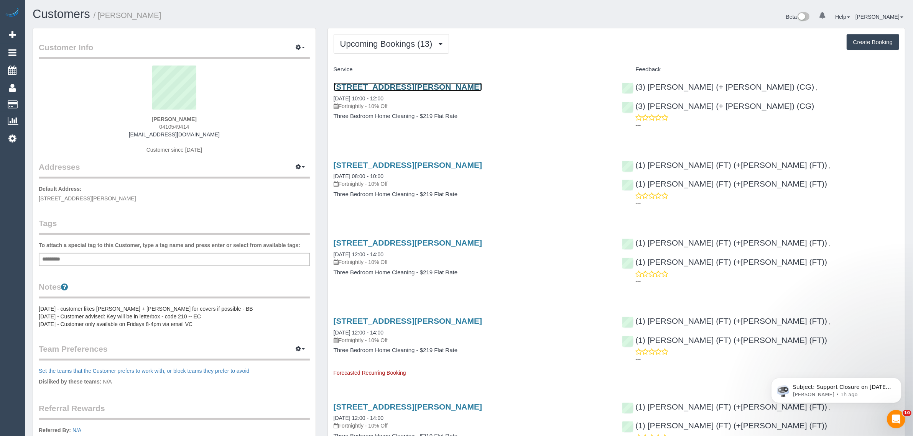
click at [390, 86] on link "119a Bradshaw Street, Essendon, VIC 3040" at bounding box center [408, 86] width 148 height 9
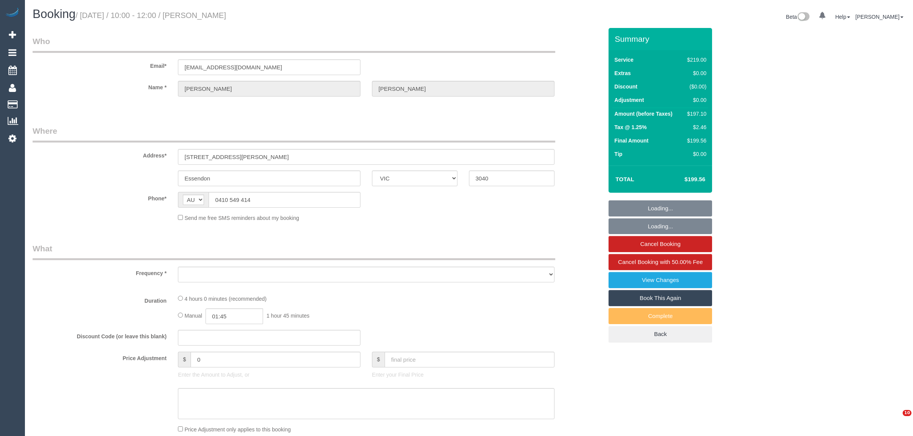
select select "VIC"
select select "object:842"
select select "string:stripe-pm_1OaW4e2GScqysDRVebSok6d0"
select select "number:27"
select select "number:14"
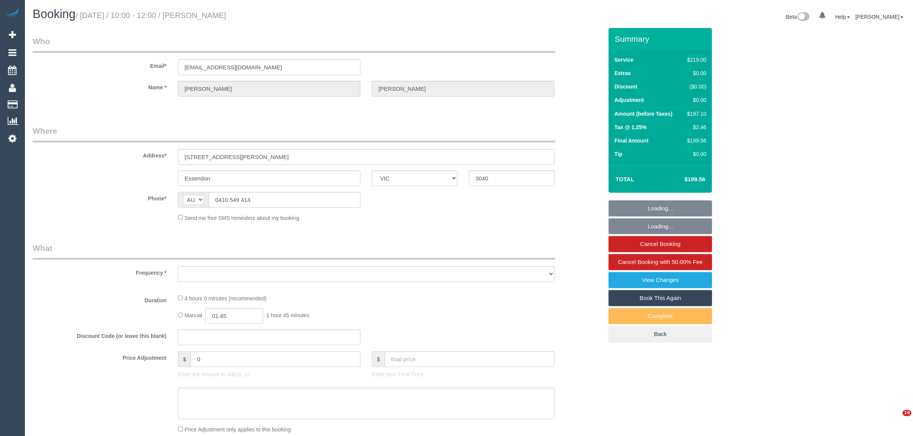
select select "number:19"
select select "number:24"
select select "number:34"
select select "number:11"
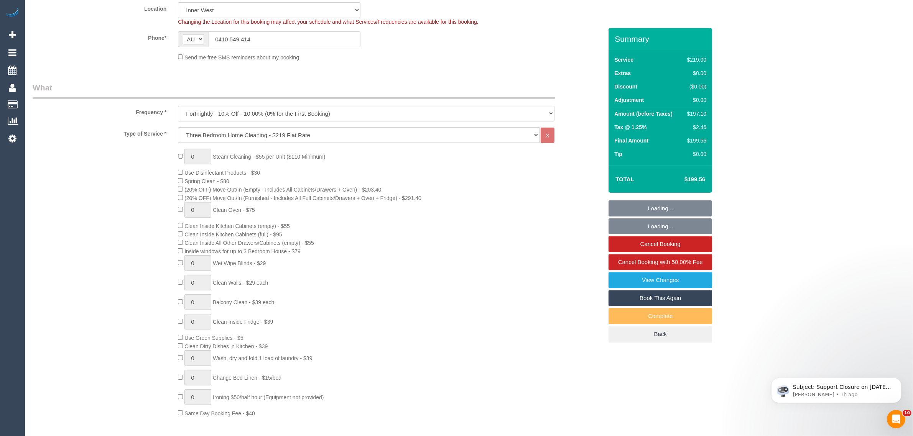
select select "spot1"
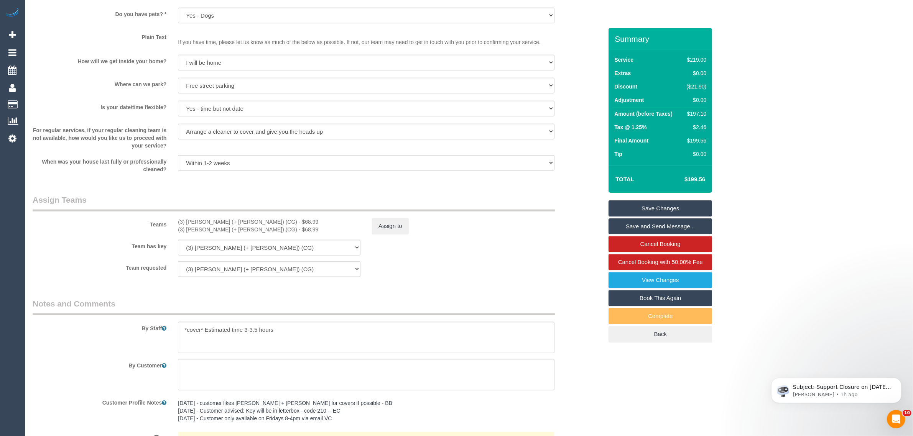
scroll to position [1151, 0]
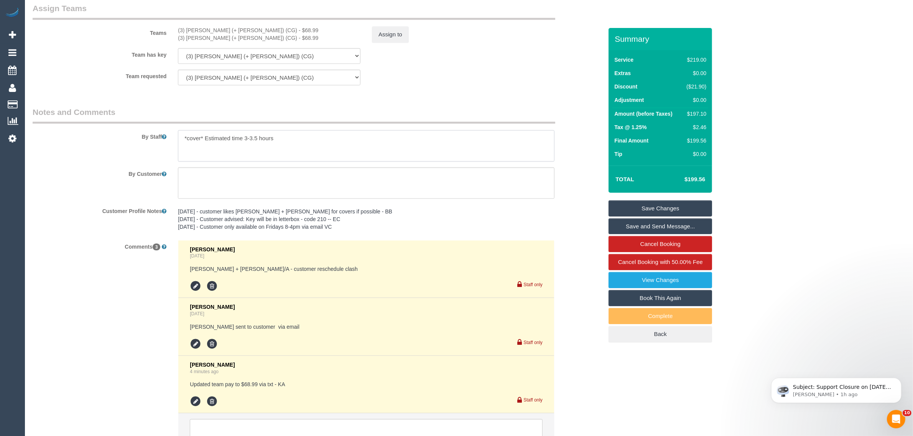
drag, startPoint x: 286, startPoint y: 137, endPoint x: 202, endPoint y: 139, distance: 84.0
click at [202, 139] on textarea at bounding box center [366, 145] width 377 height 31
click at [295, 113] on legend "Notes and Comments" at bounding box center [294, 115] width 523 height 17
